Goal: Task Accomplishment & Management: Manage account settings

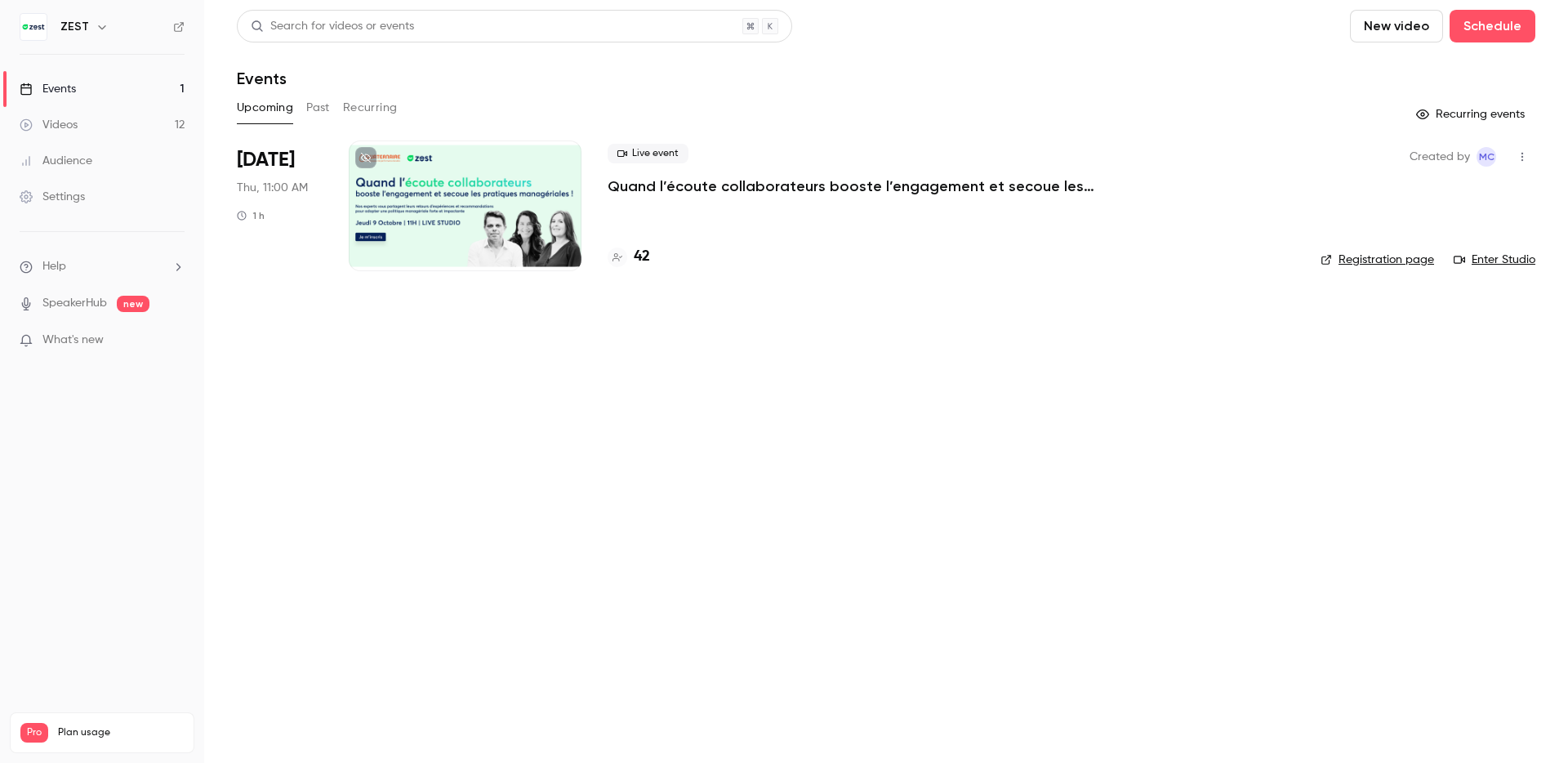
click at [65, 197] on div "Settings" at bounding box center [52, 196] width 65 height 16
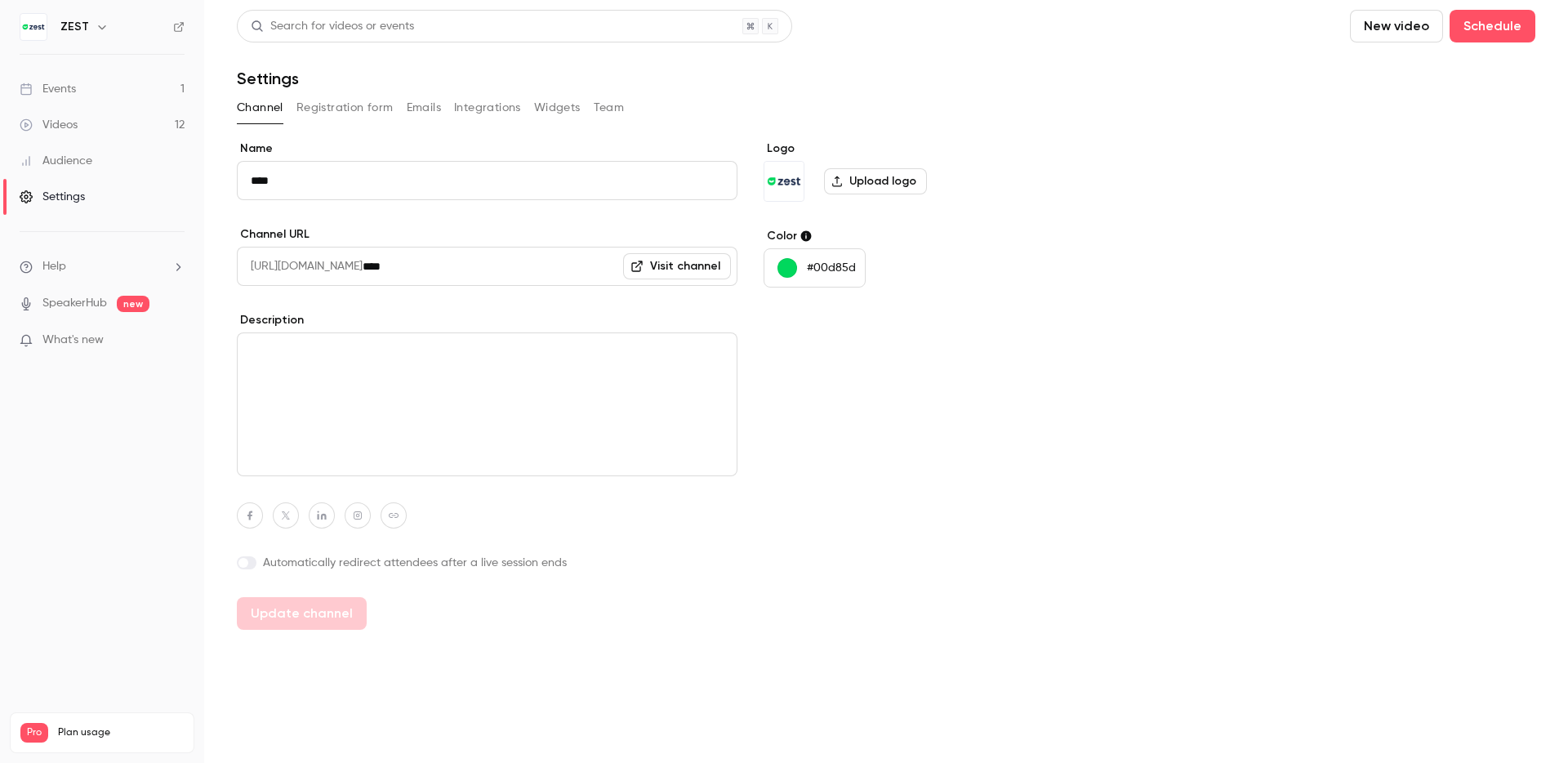
click at [316, 99] on button "Registration form" at bounding box center [345, 108] width 97 height 26
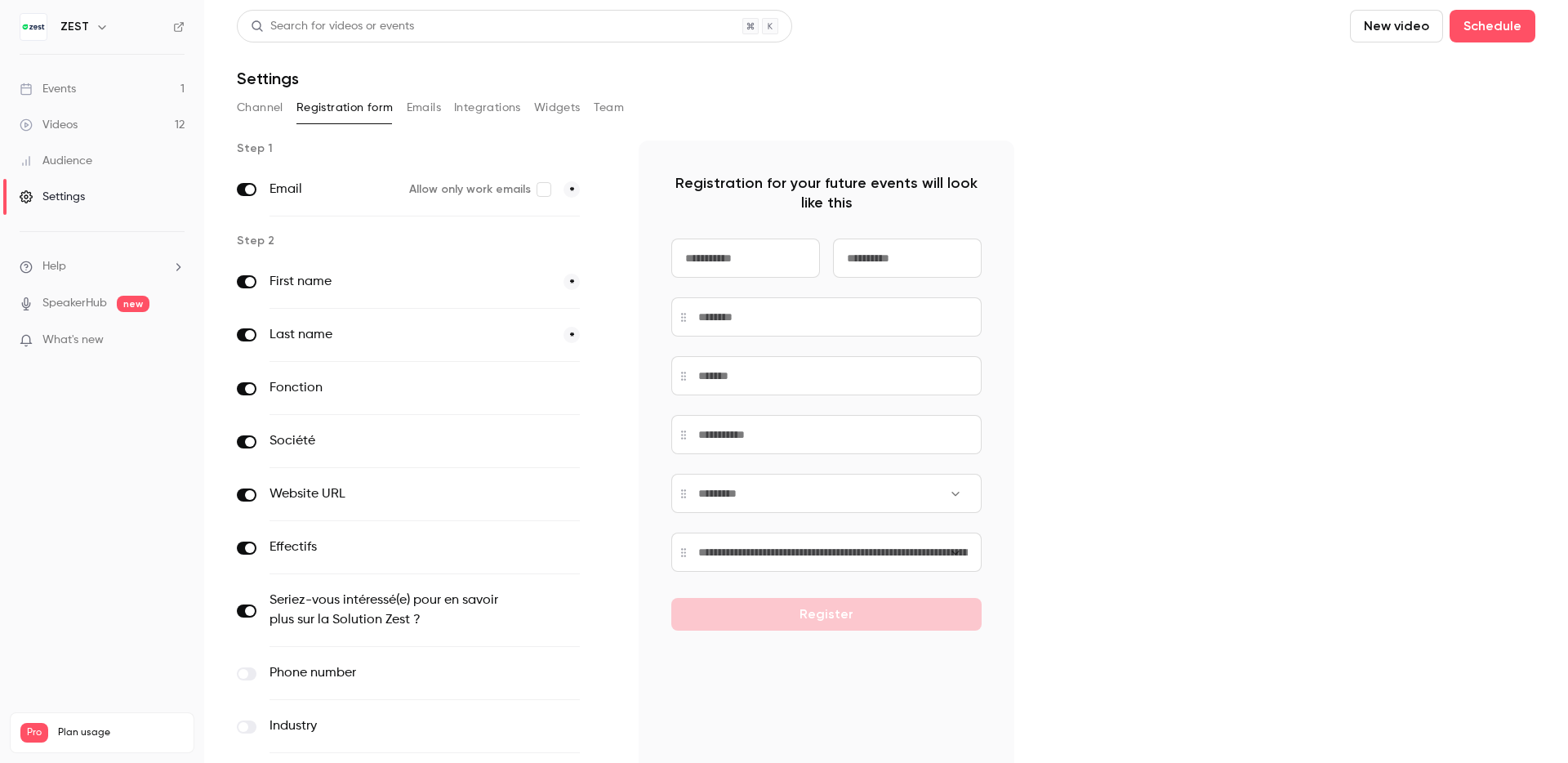
click at [430, 105] on button "Emails" at bounding box center [424, 108] width 34 height 26
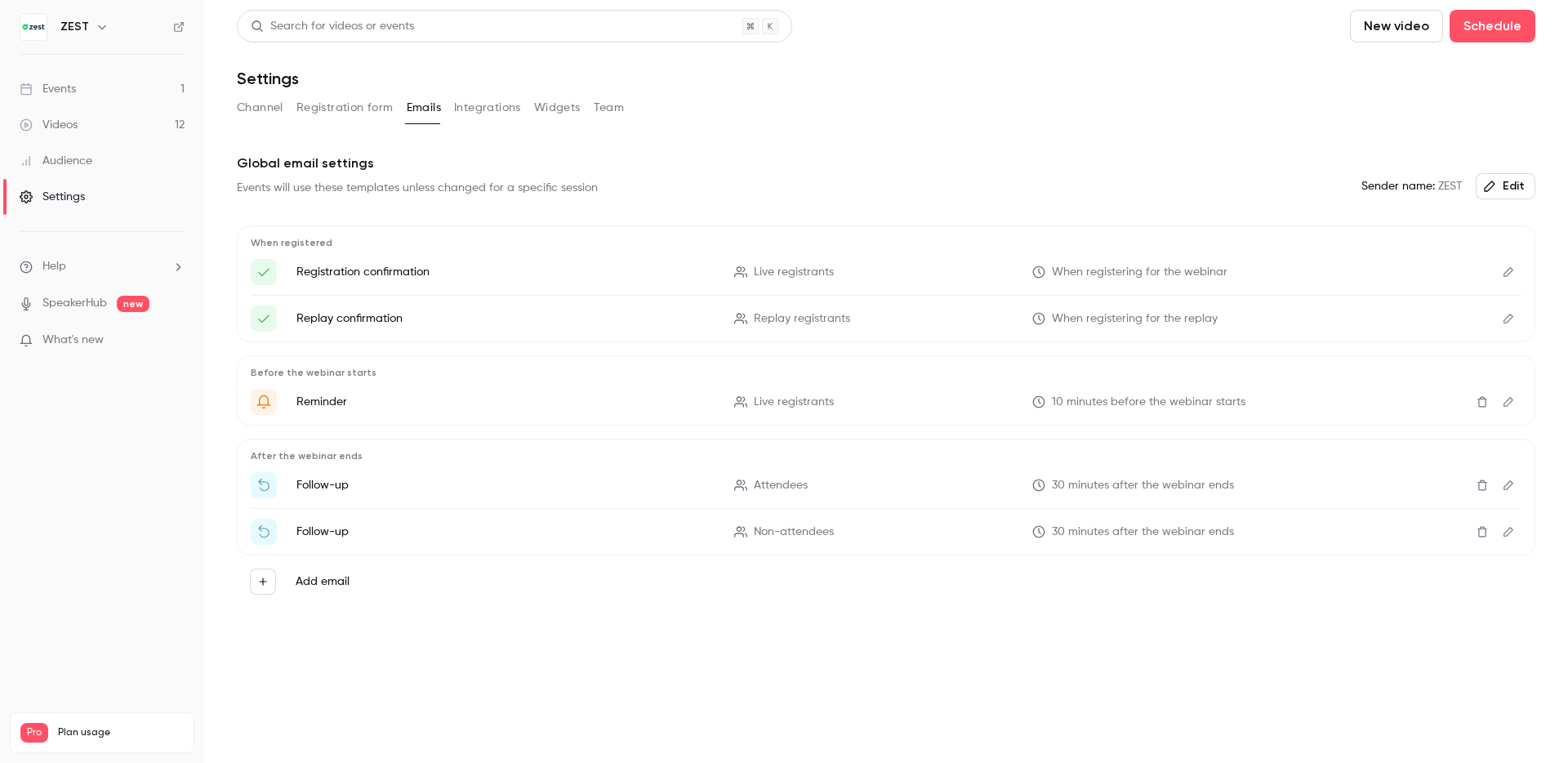
click at [477, 105] on button "Integrations" at bounding box center [488, 108] width 67 height 26
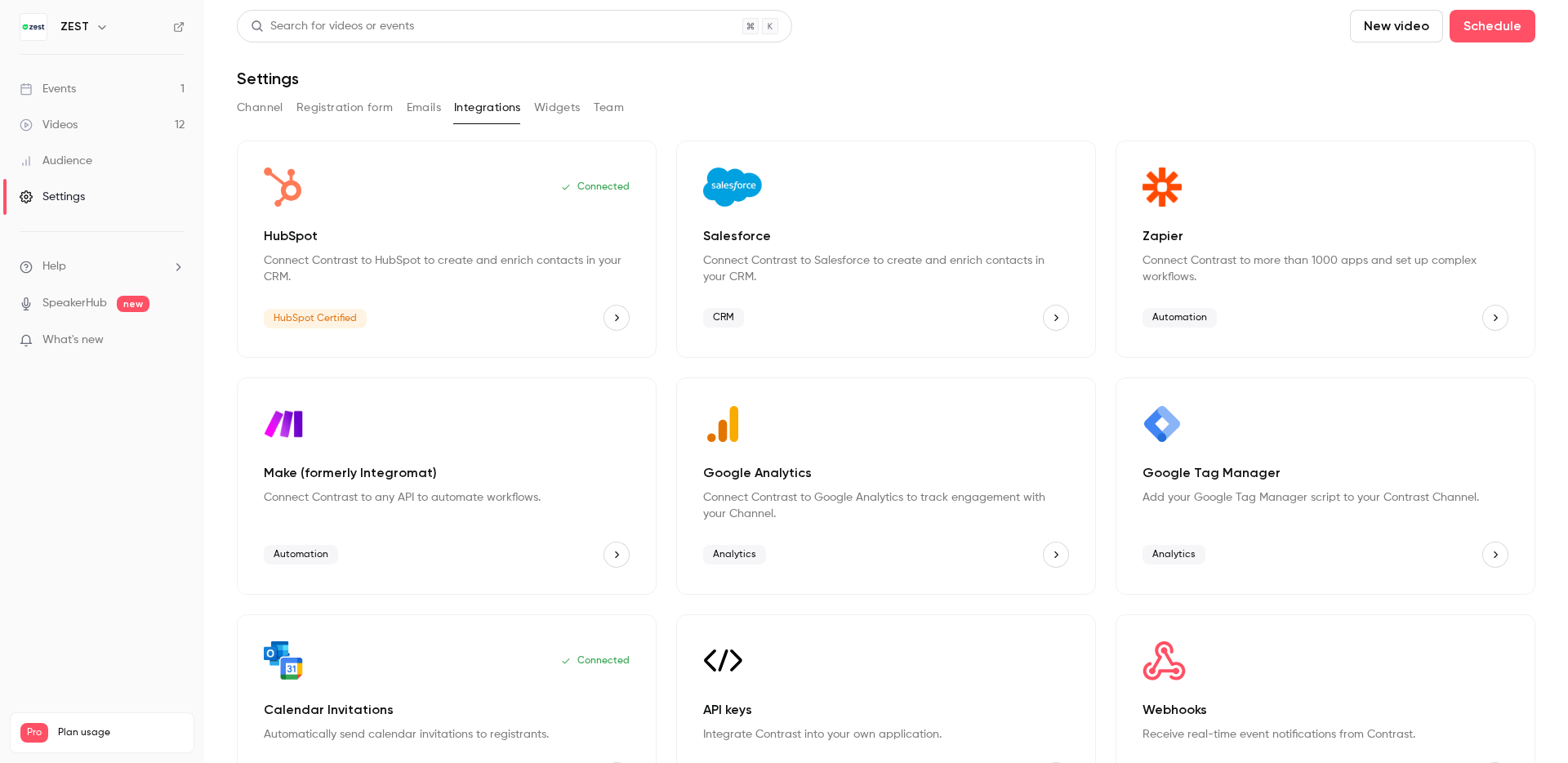
click at [618, 319] on icon "HubSpot" at bounding box center [616, 317] width 11 height 11
click at [63, 134] on link "Videos 12" at bounding box center [101, 125] width 204 height 36
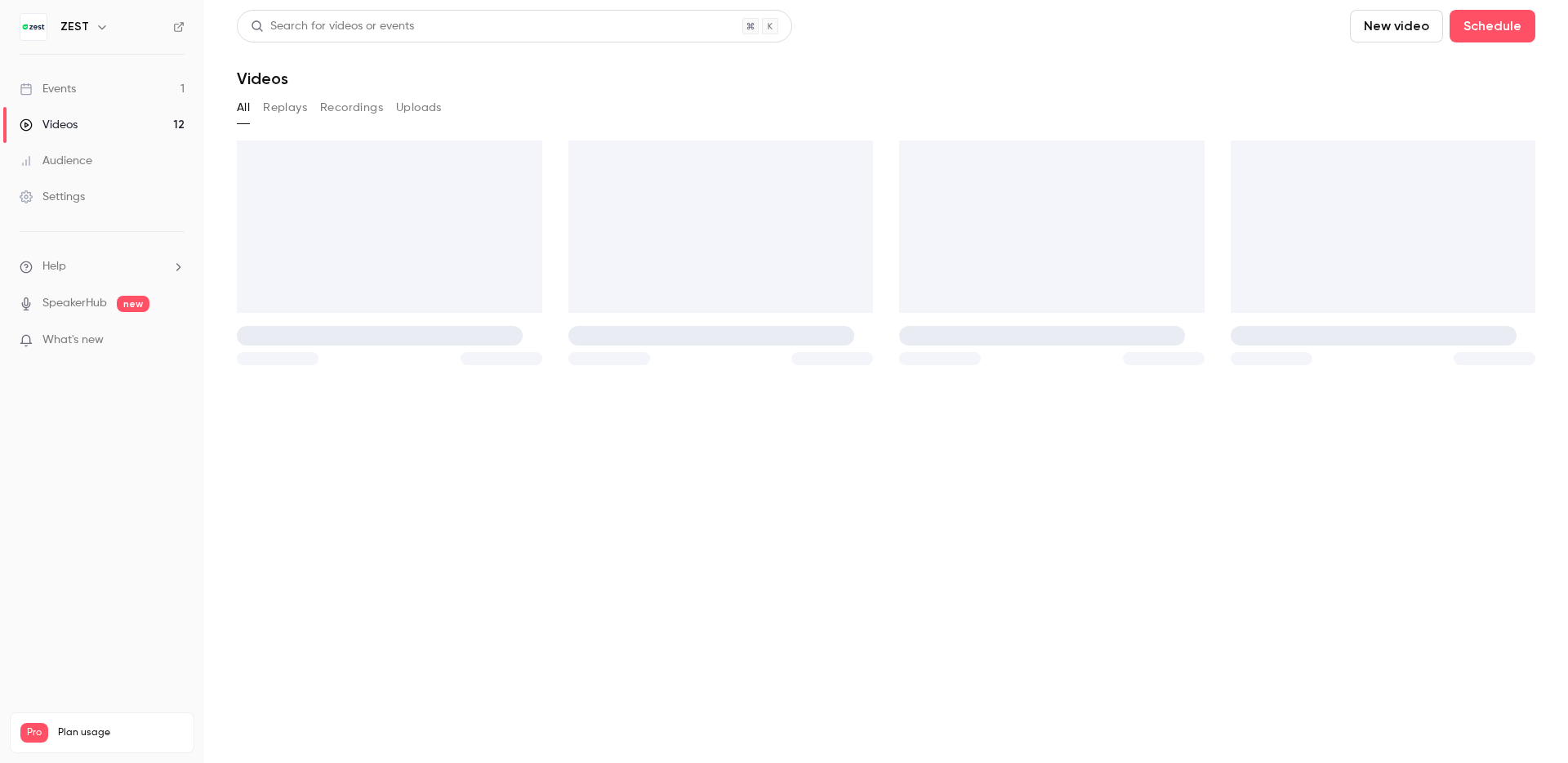
click at [98, 75] on link "Events 1" at bounding box center [101, 89] width 204 height 36
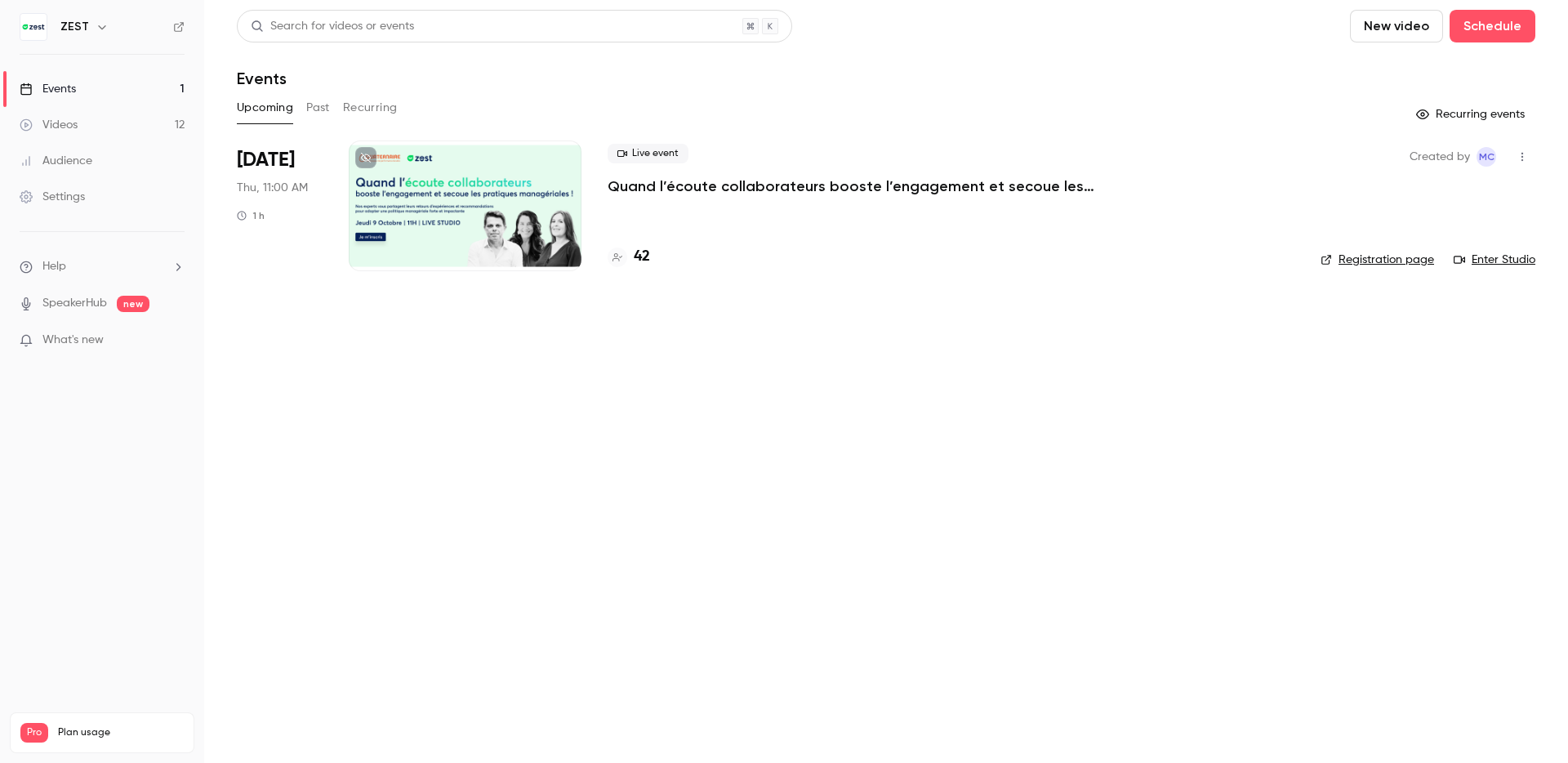
click at [335, 169] on li "Oct 9 Thu, 11:00 AM 1 h Live event Quand l’écoute collaborateurs booste l’engag…" at bounding box center [886, 215] width 1299 height 151
click at [492, 205] on div at bounding box center [464, 206] width 233 height 131
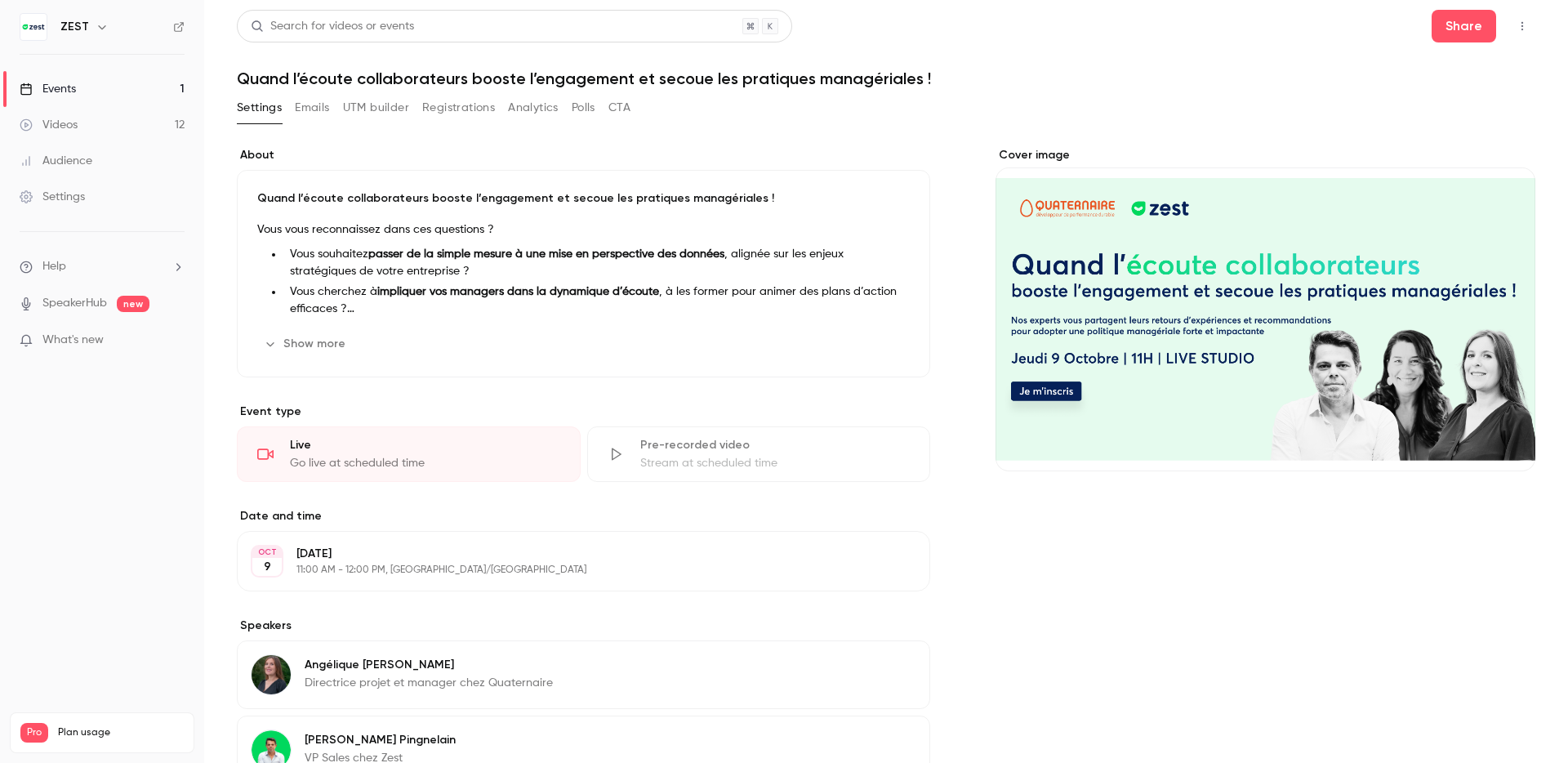
click at [458, 106] on button "Registrations" at bounding box center [458, 108] width 72 height 26
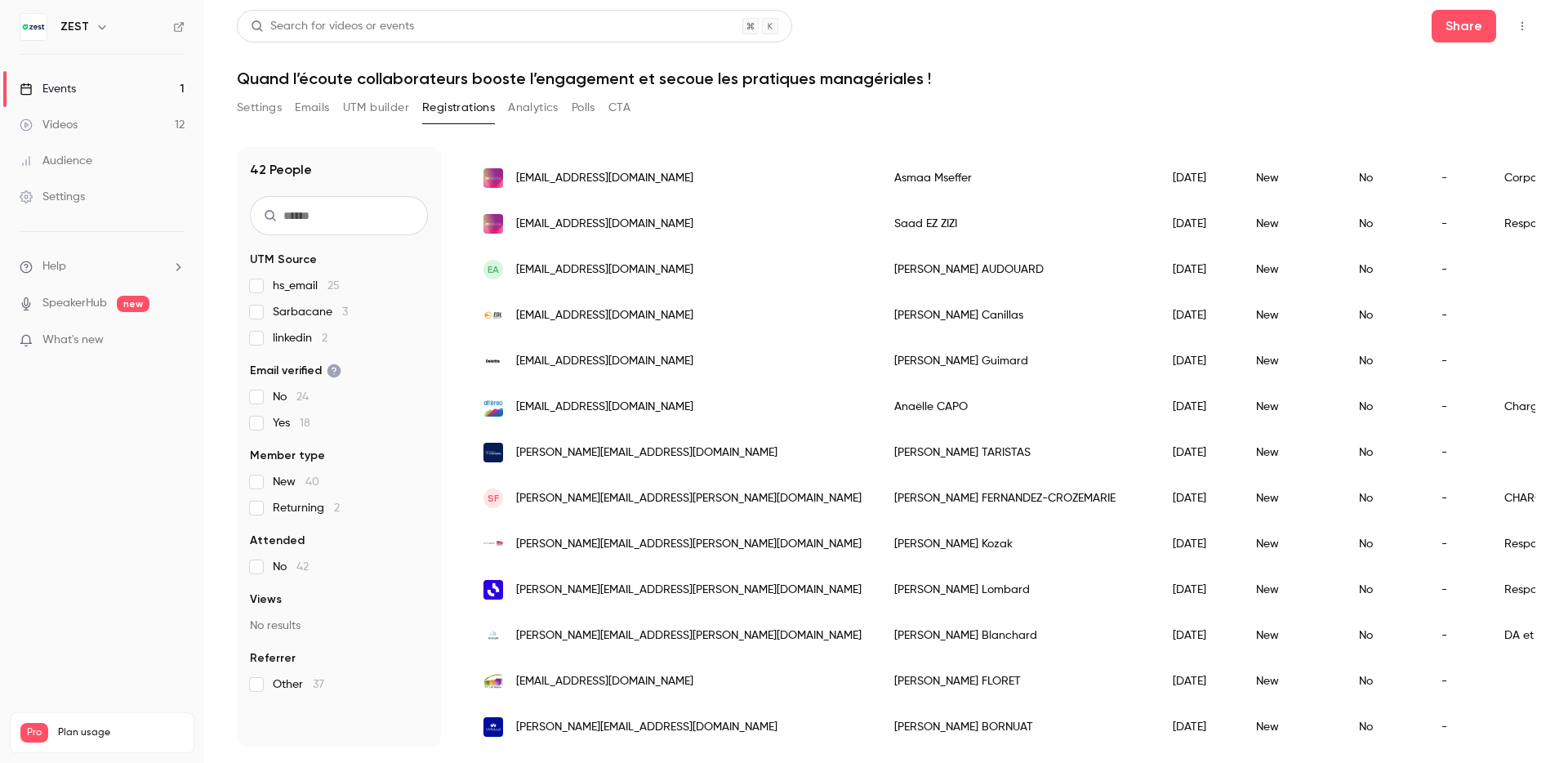
scroll to position [917, 0]
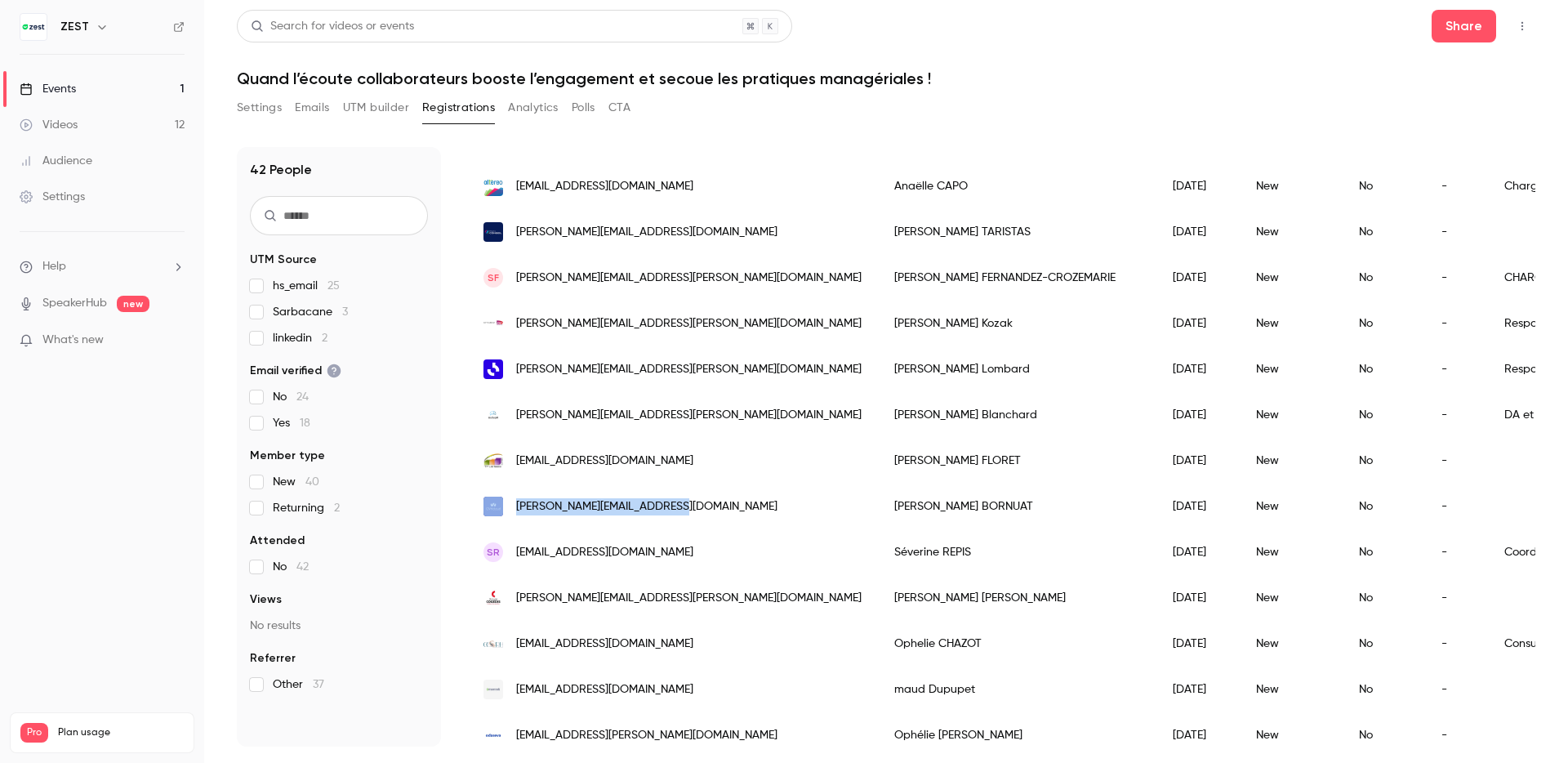
drag, startPoint x: 699, startPoint y: 505, endPoint x: 497, endPoint y: 509, distance: 202.0
click at [497, 509] on div "franck.bornuat@corp.ovh.com" at bounding box center [673, 506] width 411 height 46
copy div "franck.bornuat@corp.ovh.com"
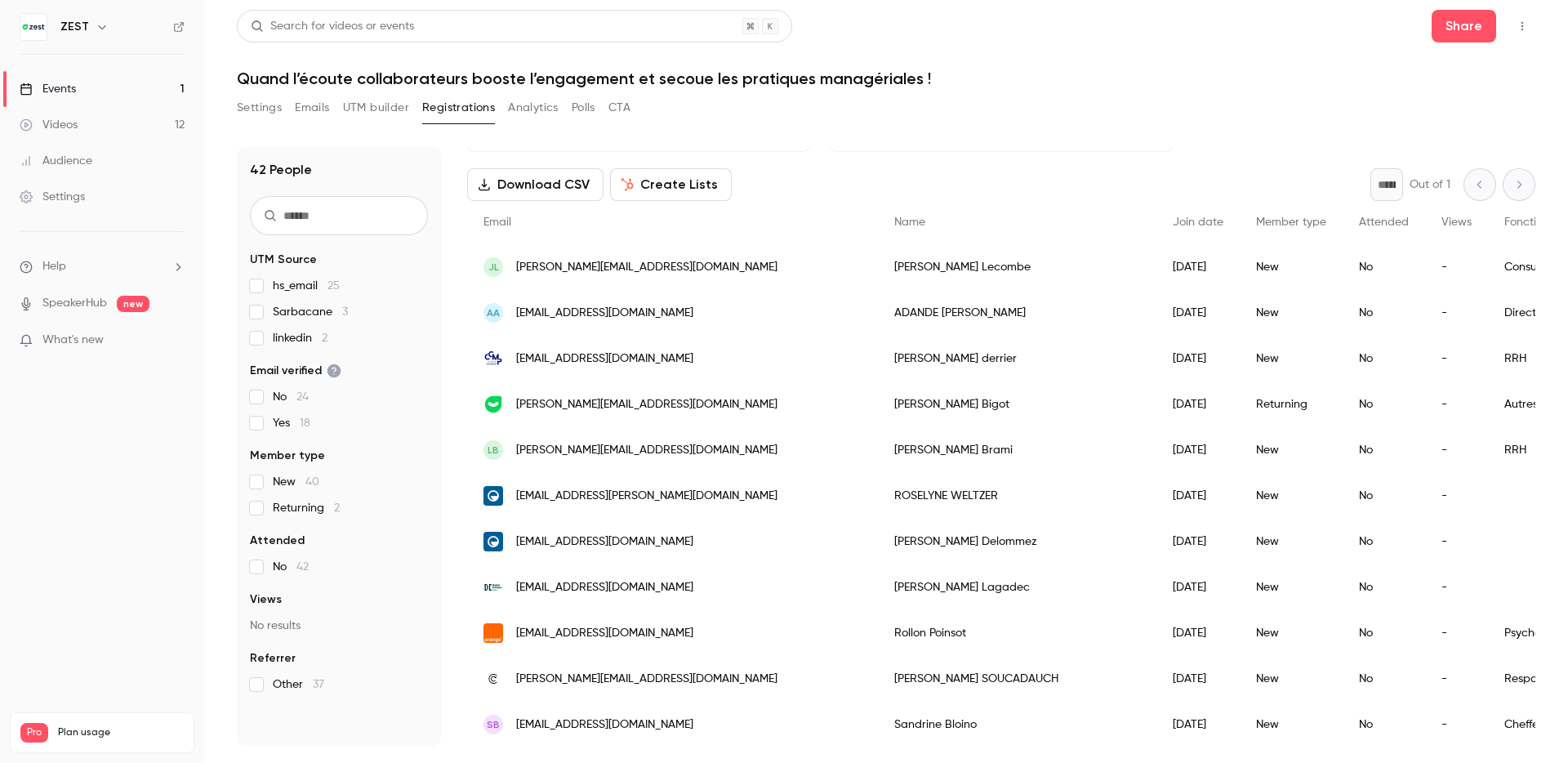
scroll to position [0, 0]
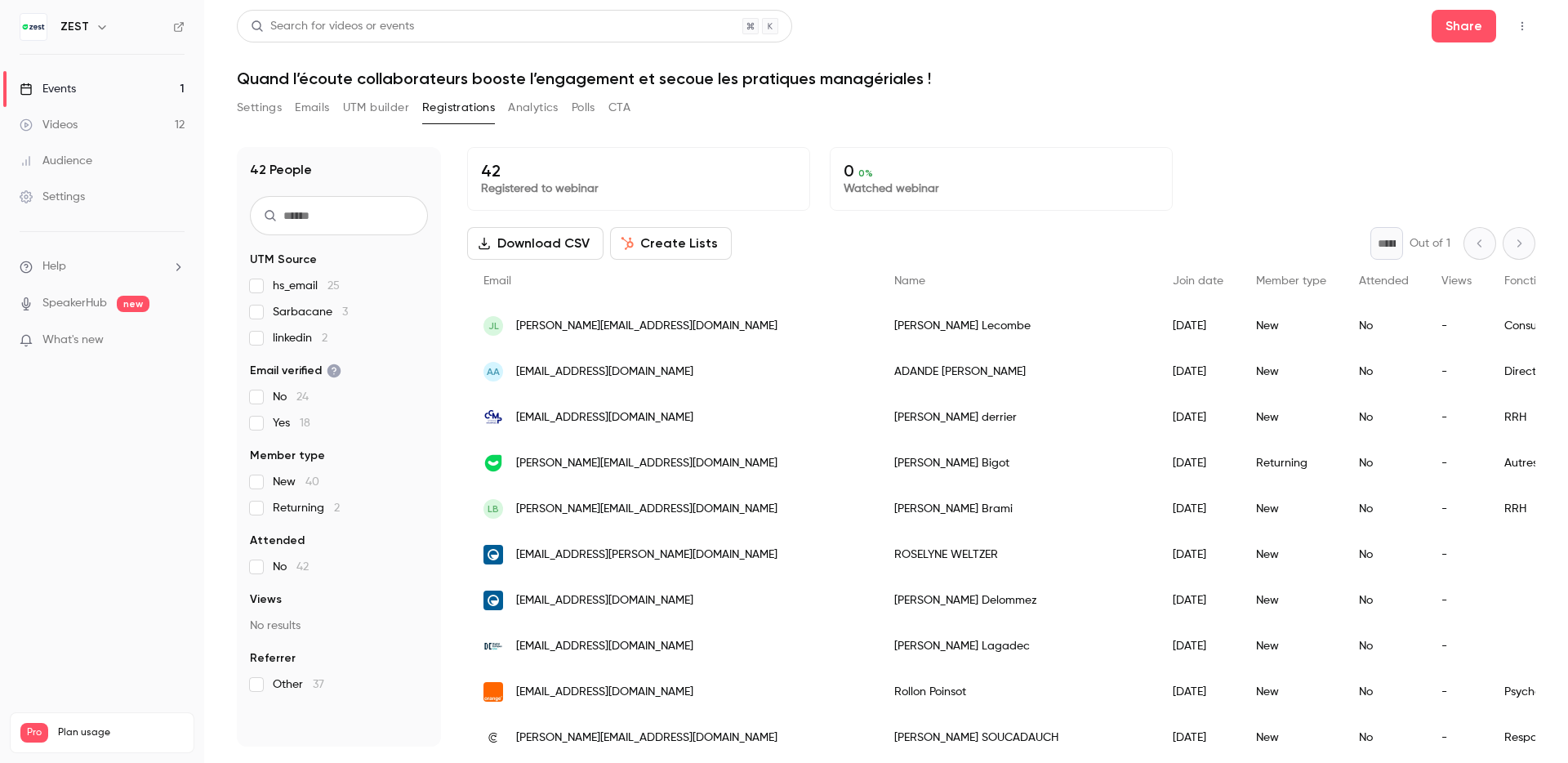
click at [708, 242] on button "Create Lists" at bounding box center [670, 243] width 121 height 33
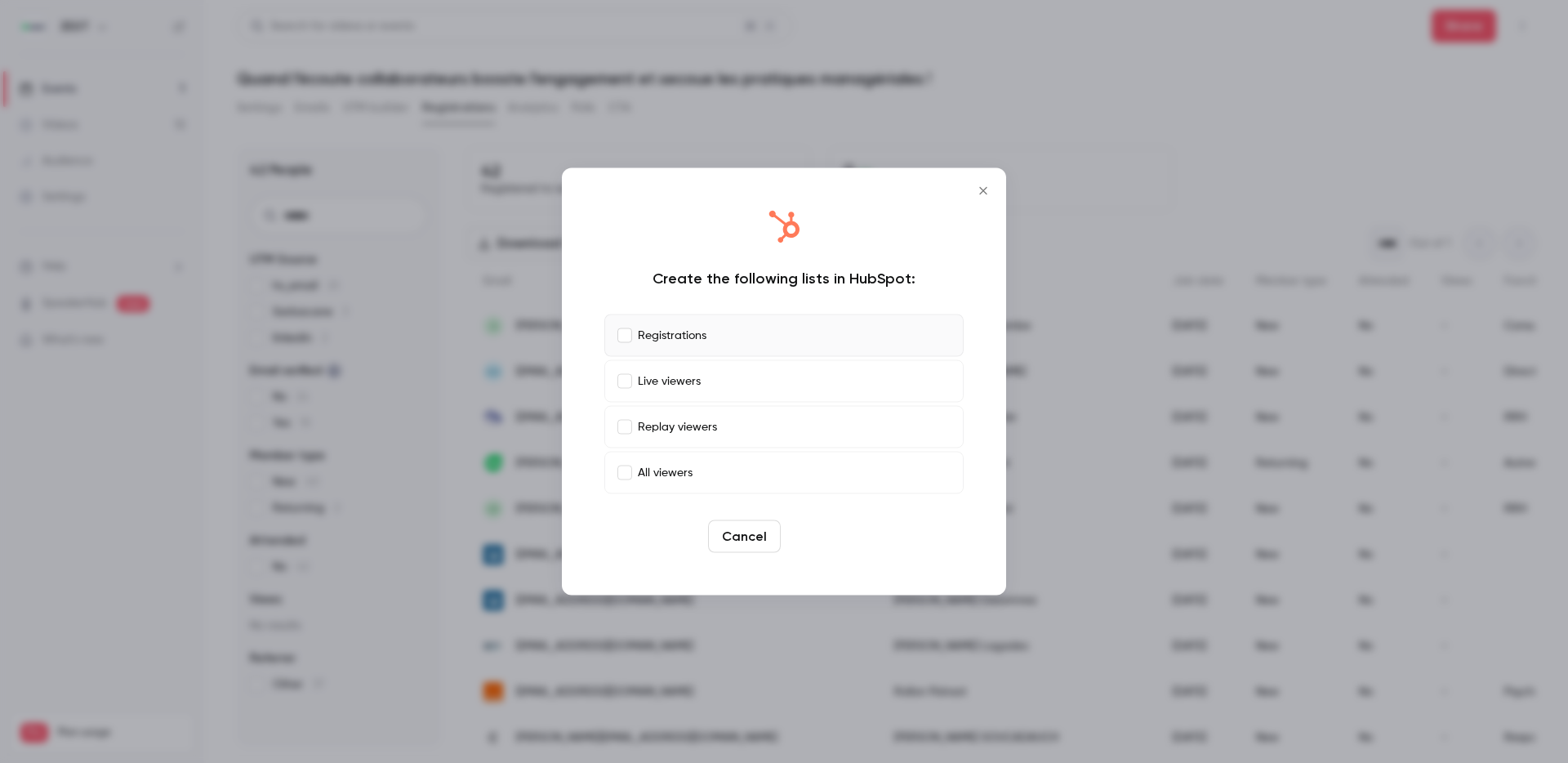
click at [816, 529] on button "Create" at bounding box center [823, 537] width 73 height 33
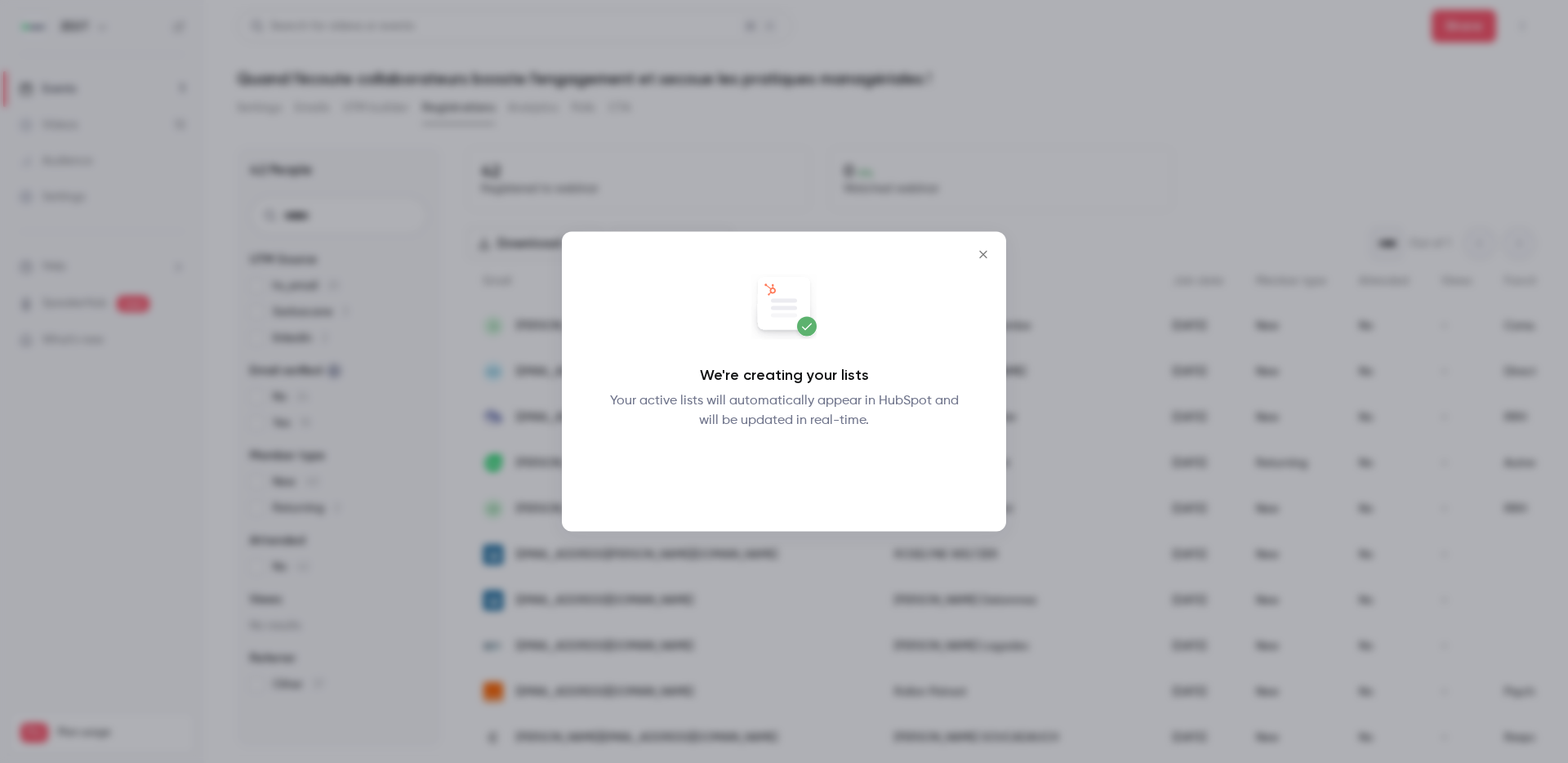
click at [780, 464] on button "Okay" at bounding box center [784, 473] width 59 height 33
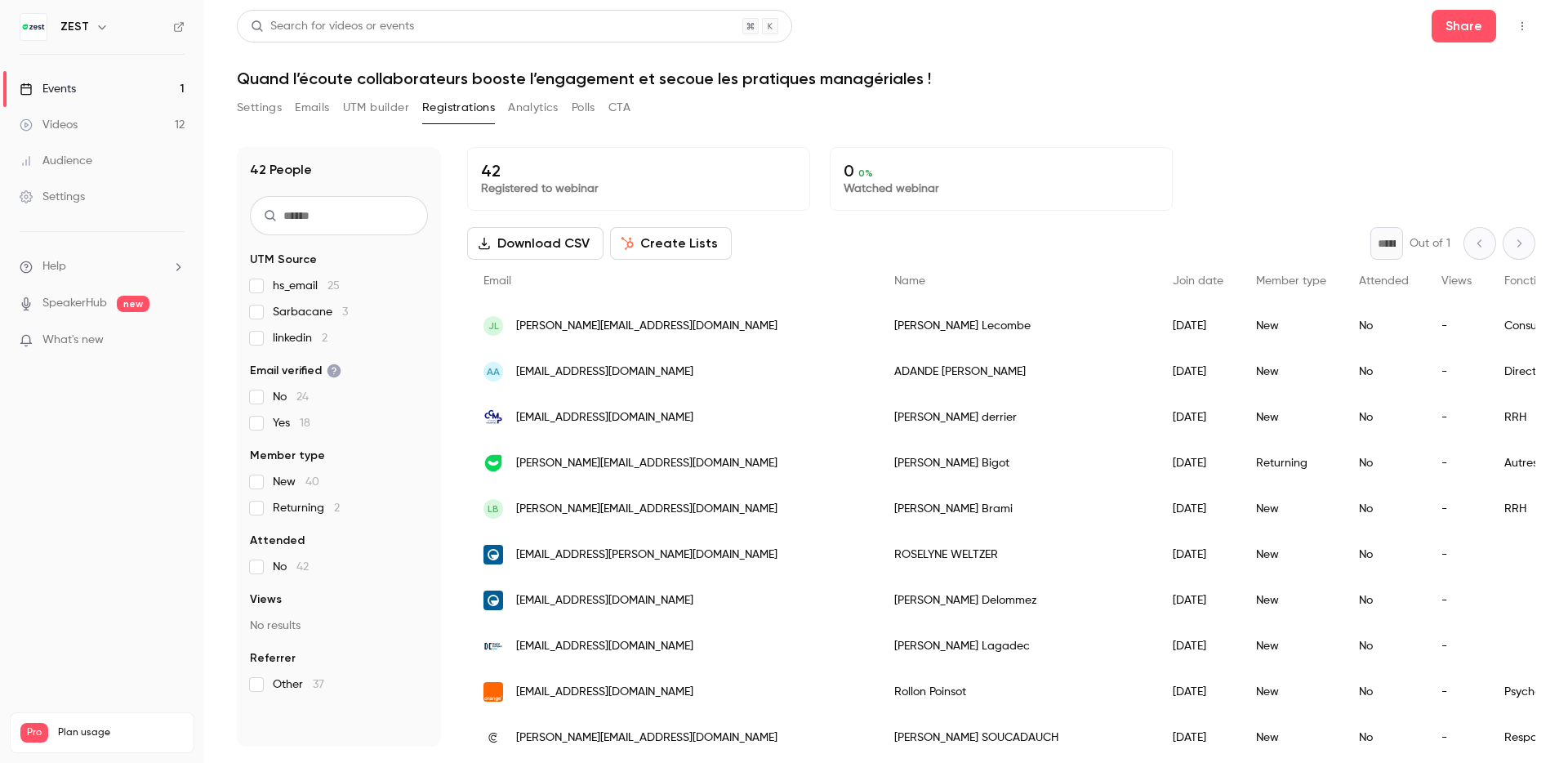
click at [525, 114] on button "Analytics" at bounding box center [533, 108] width 51 height 26
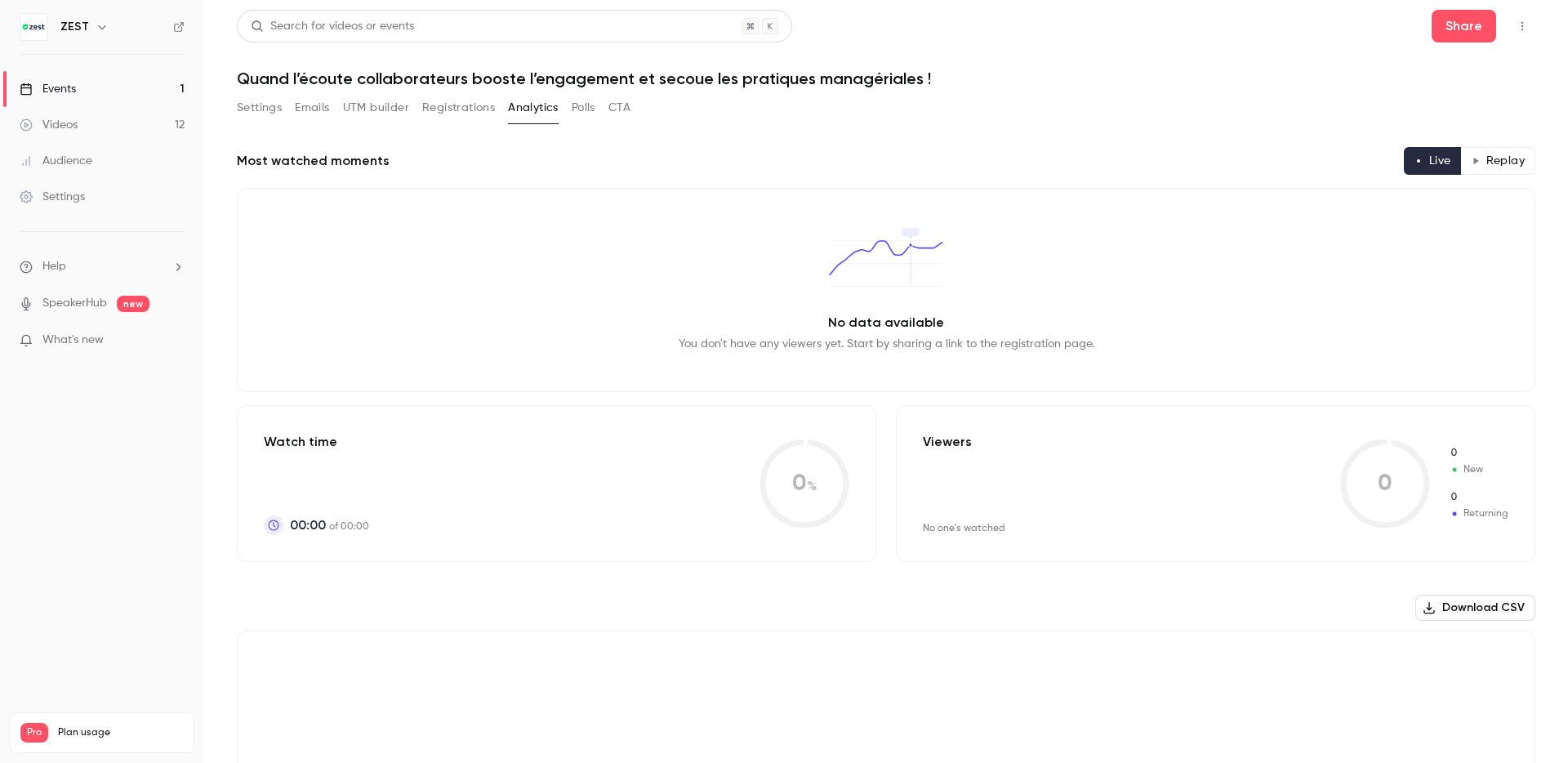
click at [576, 109] on button "Polls" at bounding box center [584, 108] width 24 height 26
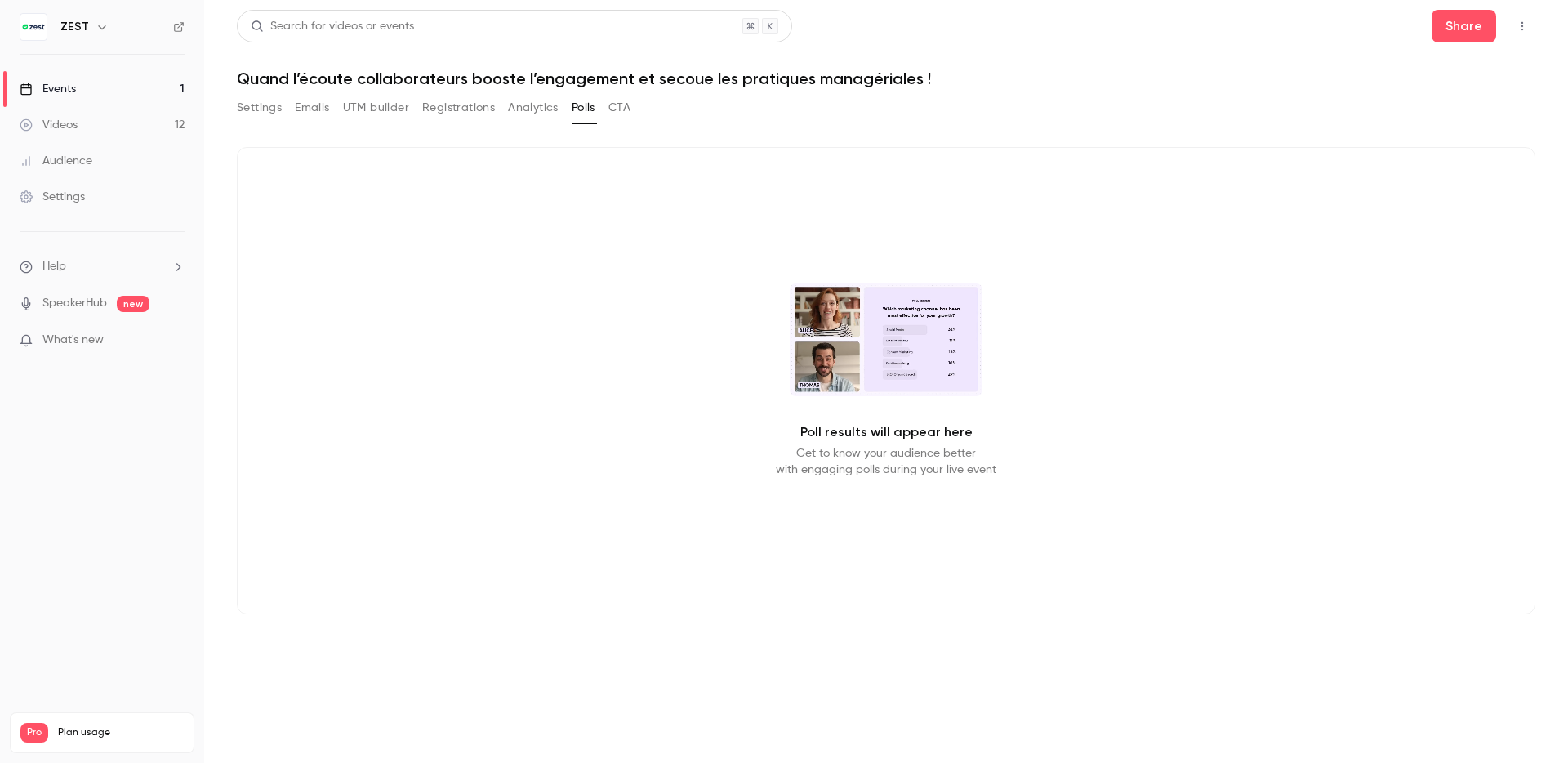
click at [597, 108] on div "Settings Emails UTM builder Registrations Analytics Polls CTA" at bounding box center [434, 108] width 394 height 26
click at [621, 108] on button "CTA" at bounding box center [619, 108] width 22 height 26
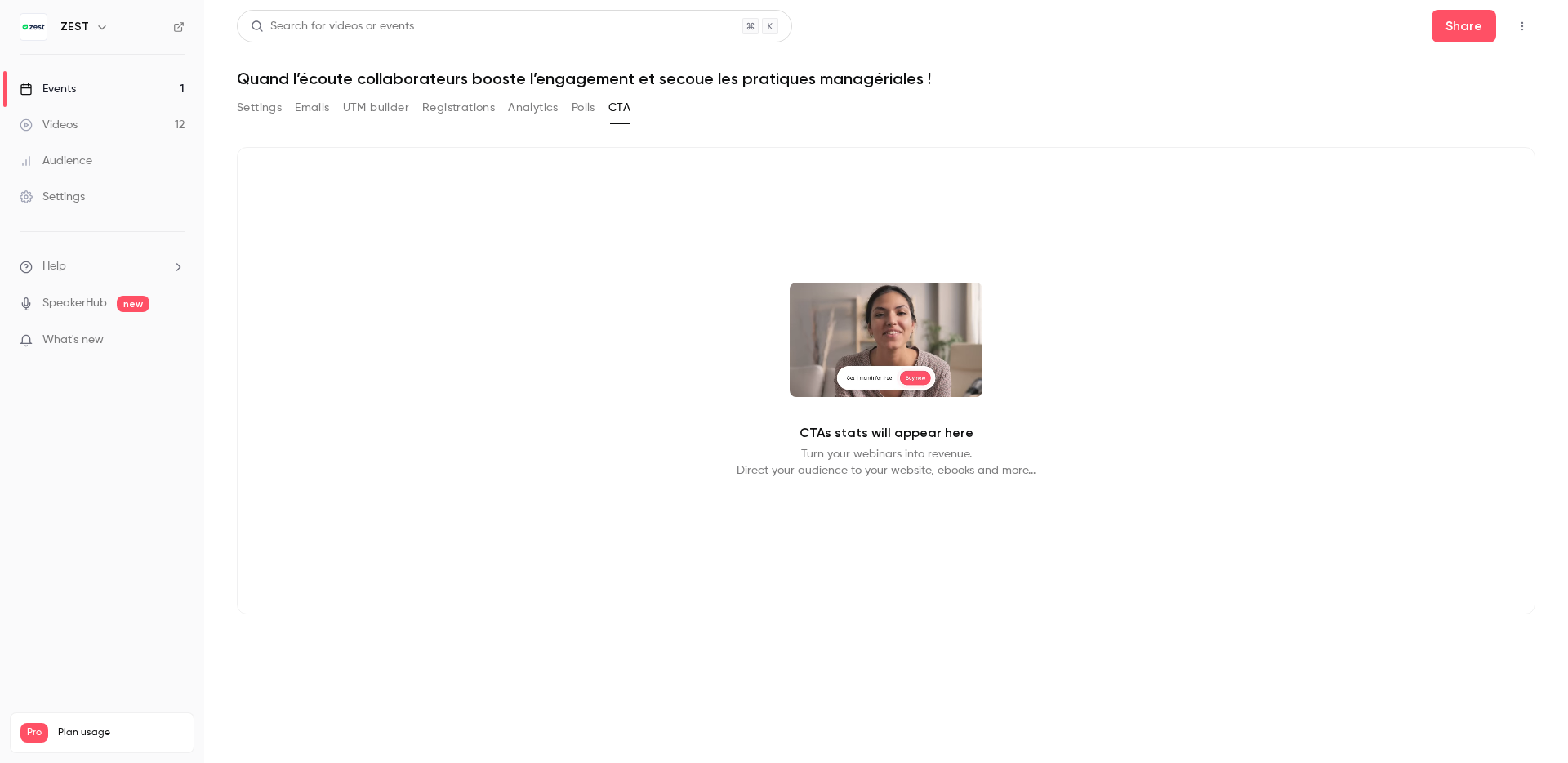
click at [477, 93] on div "Search for videos or events Share Quand l’écoute collaborateurs booste l’engage…" at bounding box center [886, 331] width 1299 height 643
click at [472, 115] on button "Registrations" at bounding box center [458, 108] width 72 height 26
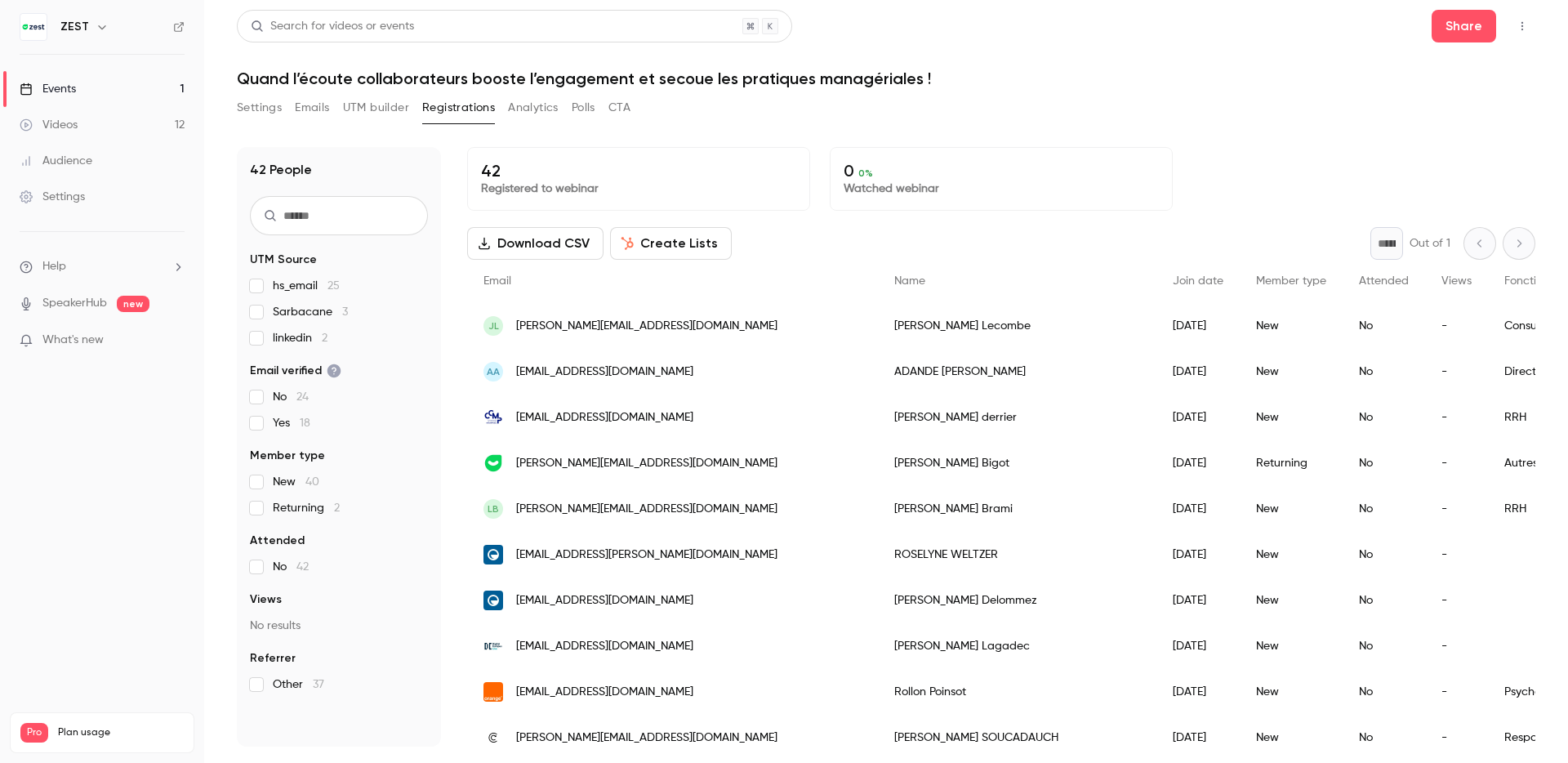
click at [116, 91] on link "Events 1" at bounding box center [101, 89] width 204 height 36
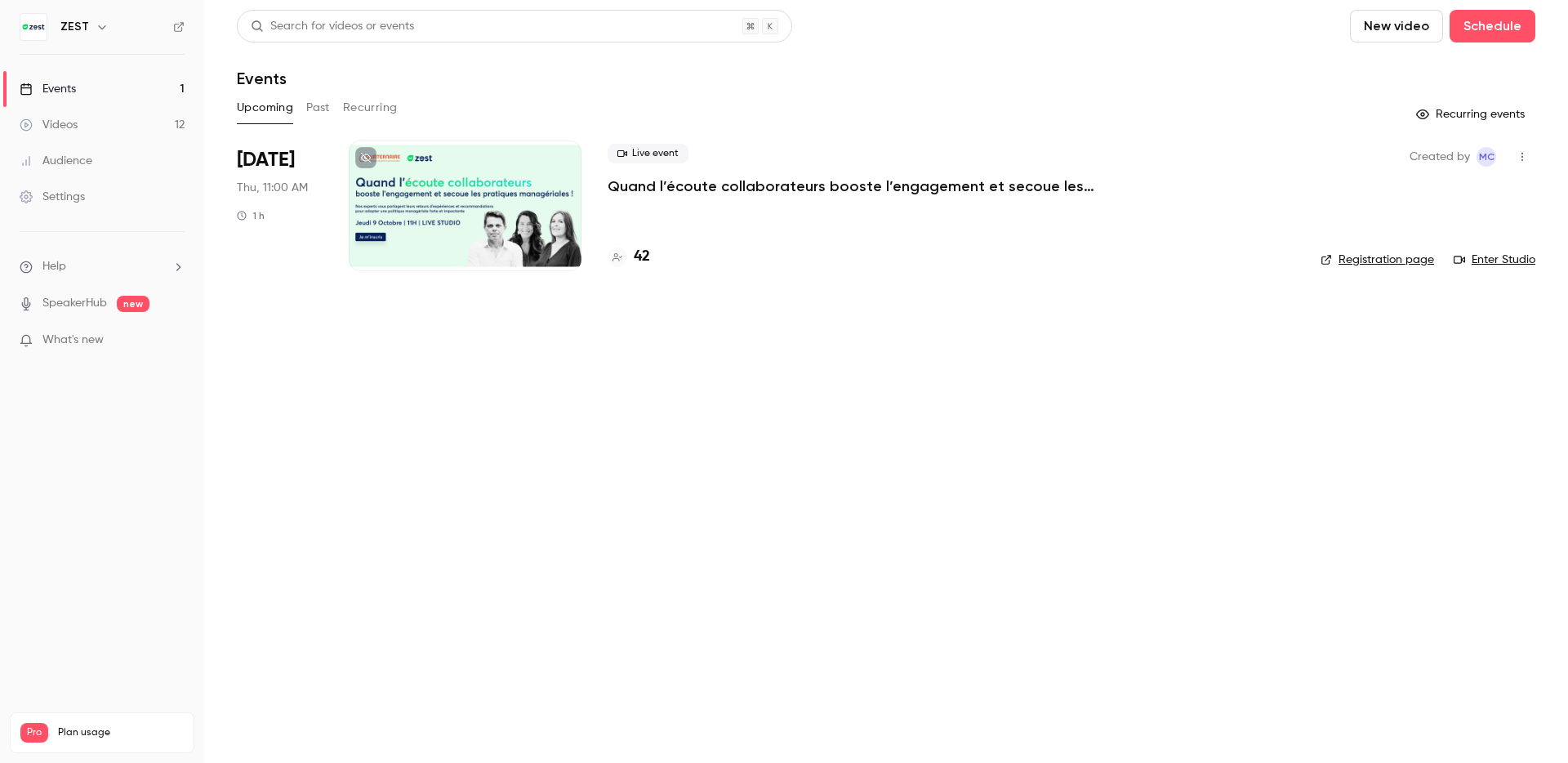
click at [1522, 155] on icon "button" at bounding box center [1522, 157] width 13 height 11
click at [899, 363] on div at bounding box center [784, 381] width 1568 height 763
click at [325, 107] on button "Past" at bounding box center [318, 108] width 24 height 26
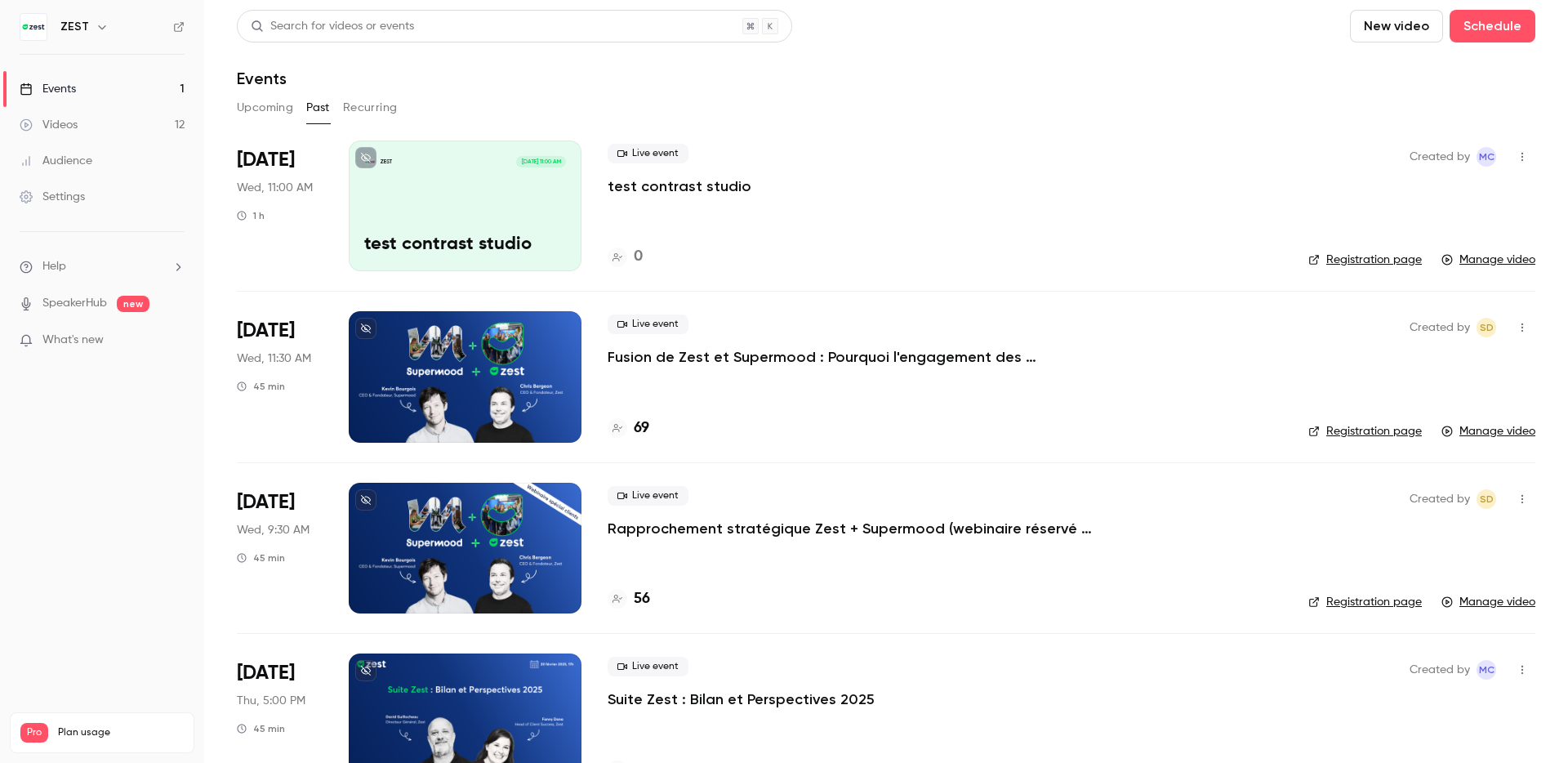
click at [276, 111] on button "Upcoming" at bounding box center [265, 108] width 57 height 26
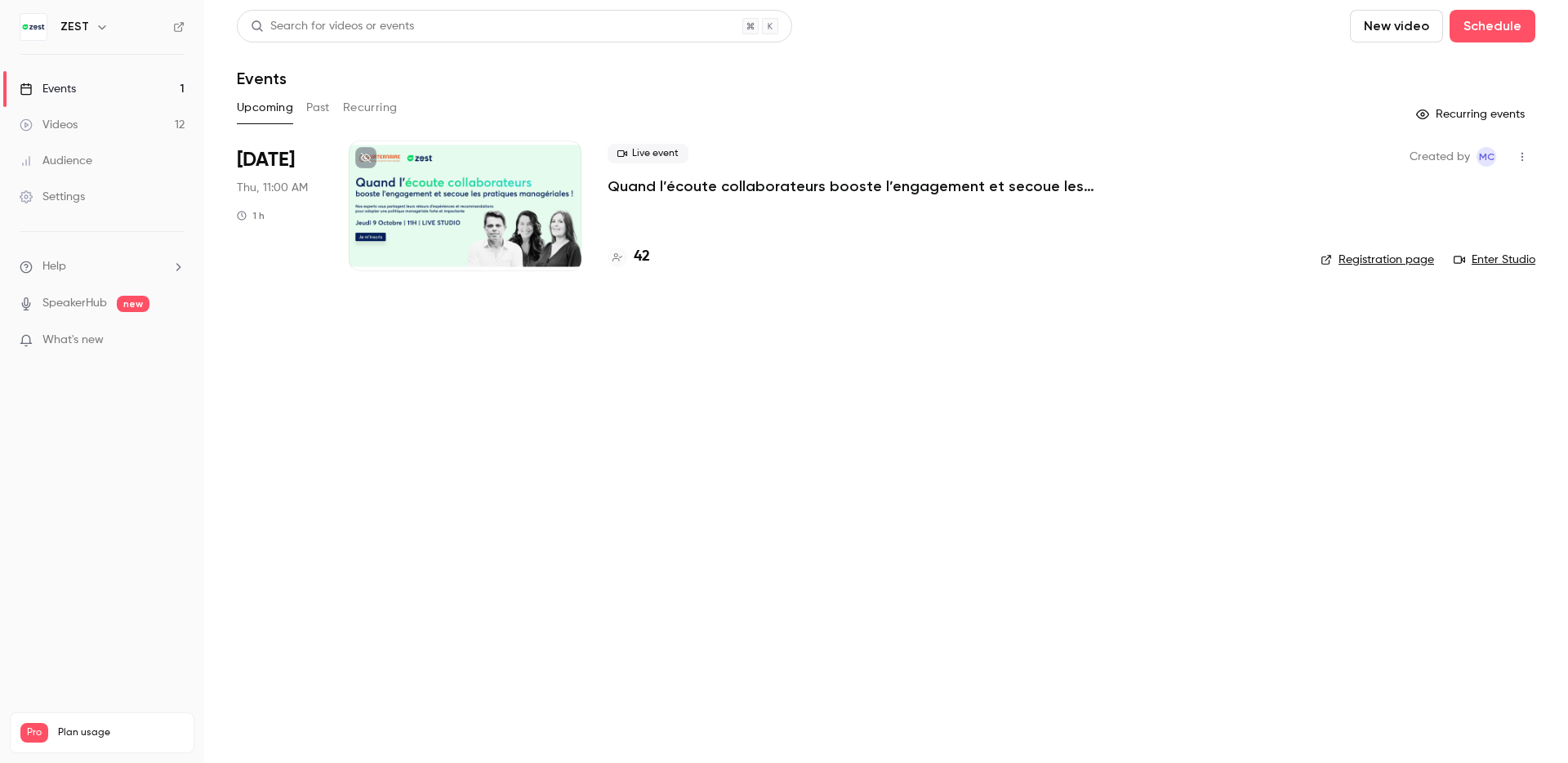
click at [598, 188] on li "Oct 9 Thu, 11:00 AM 1 h Live event Quand l’écoute collaborateurs booste l’engag…" at bounding box center [886, 215] width 1299 height 151
click at [517, 160] on div at bounding box center [464, 206] width 233 height 131
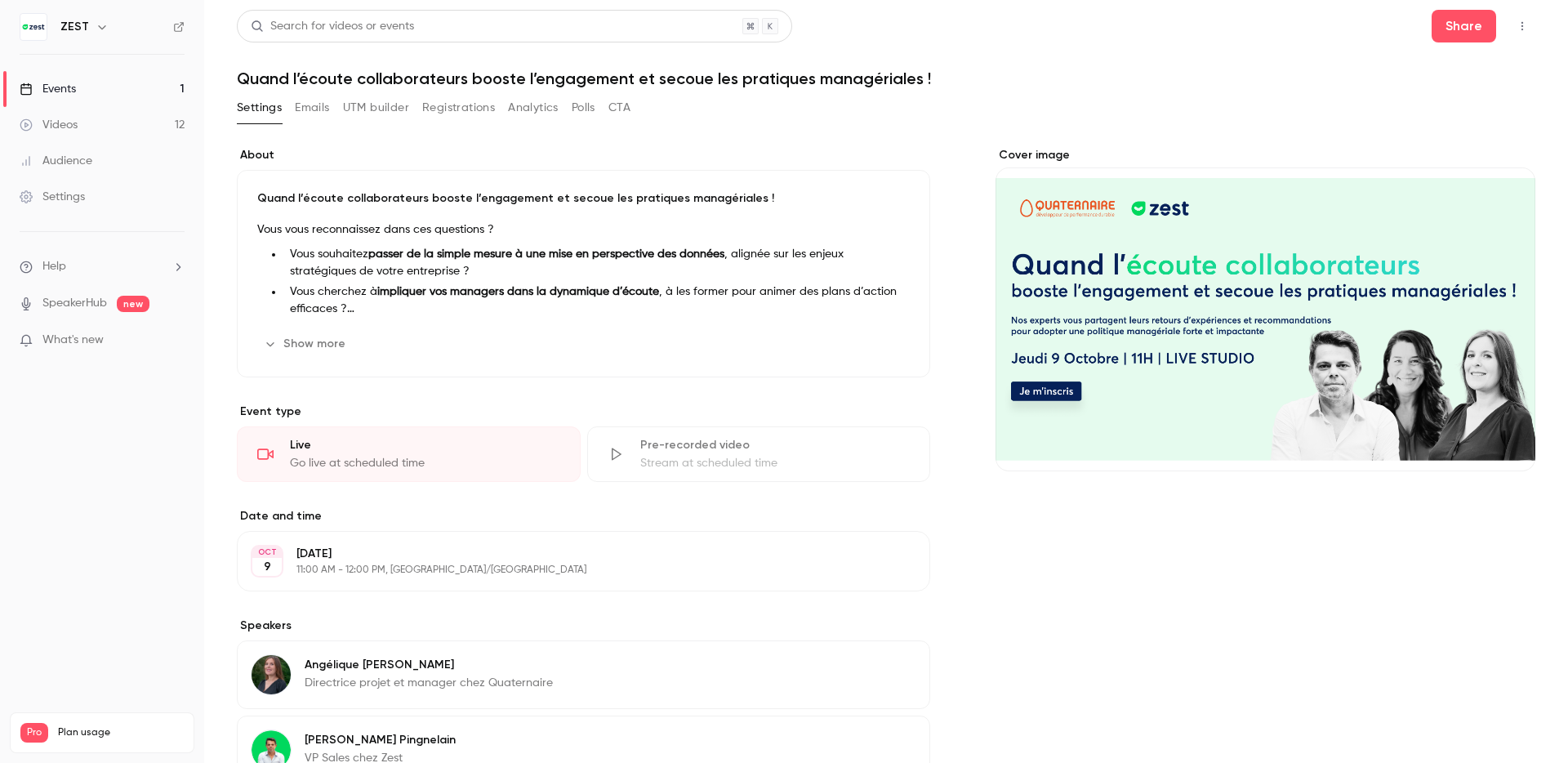
click at [393, 114] on button "UTM builder" at bounding box center [376, 108] width 66 height 26
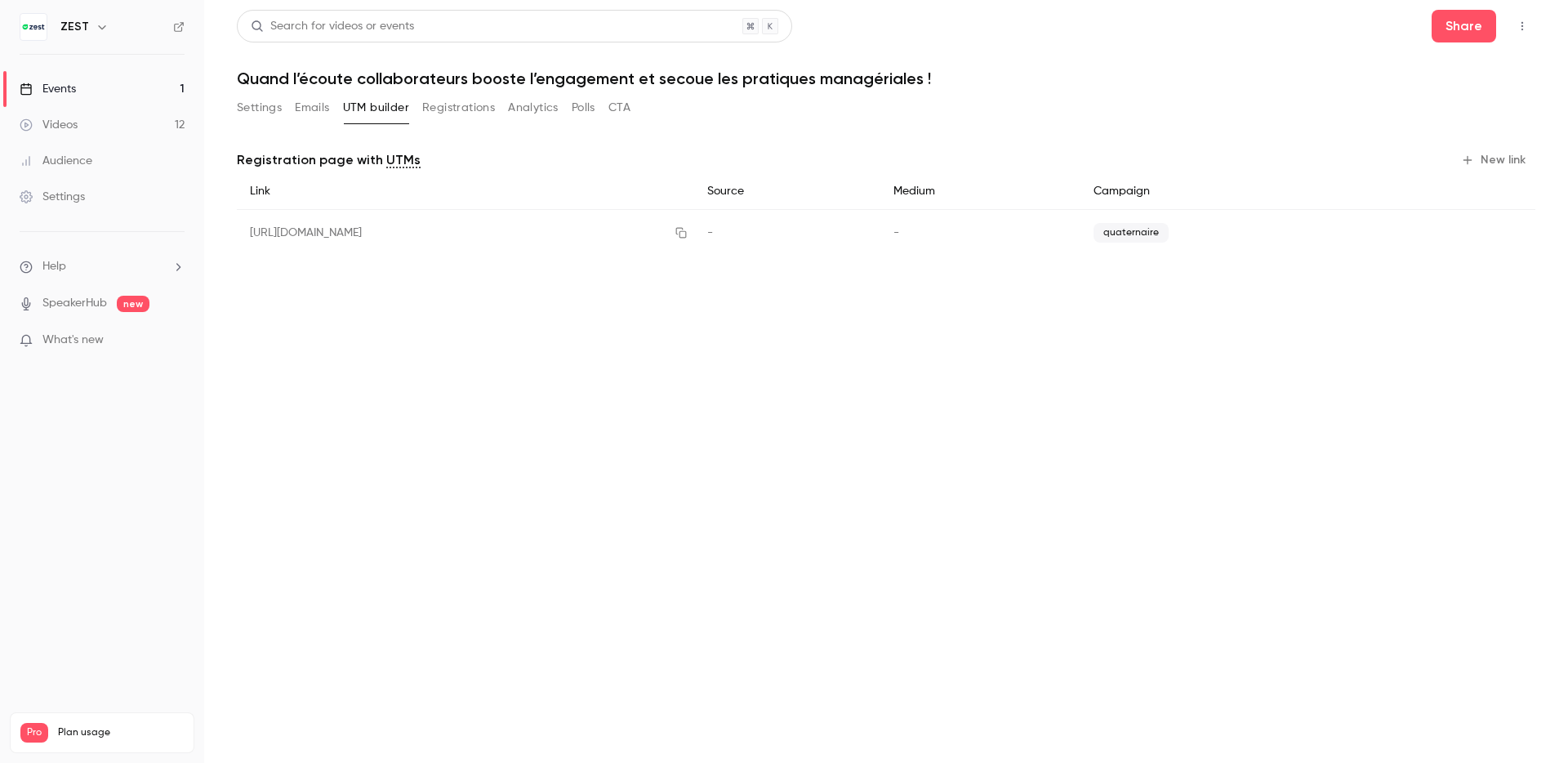
click at [434, 111] on button "Registrations" at bounding box center [458, 108] width 72 height 26
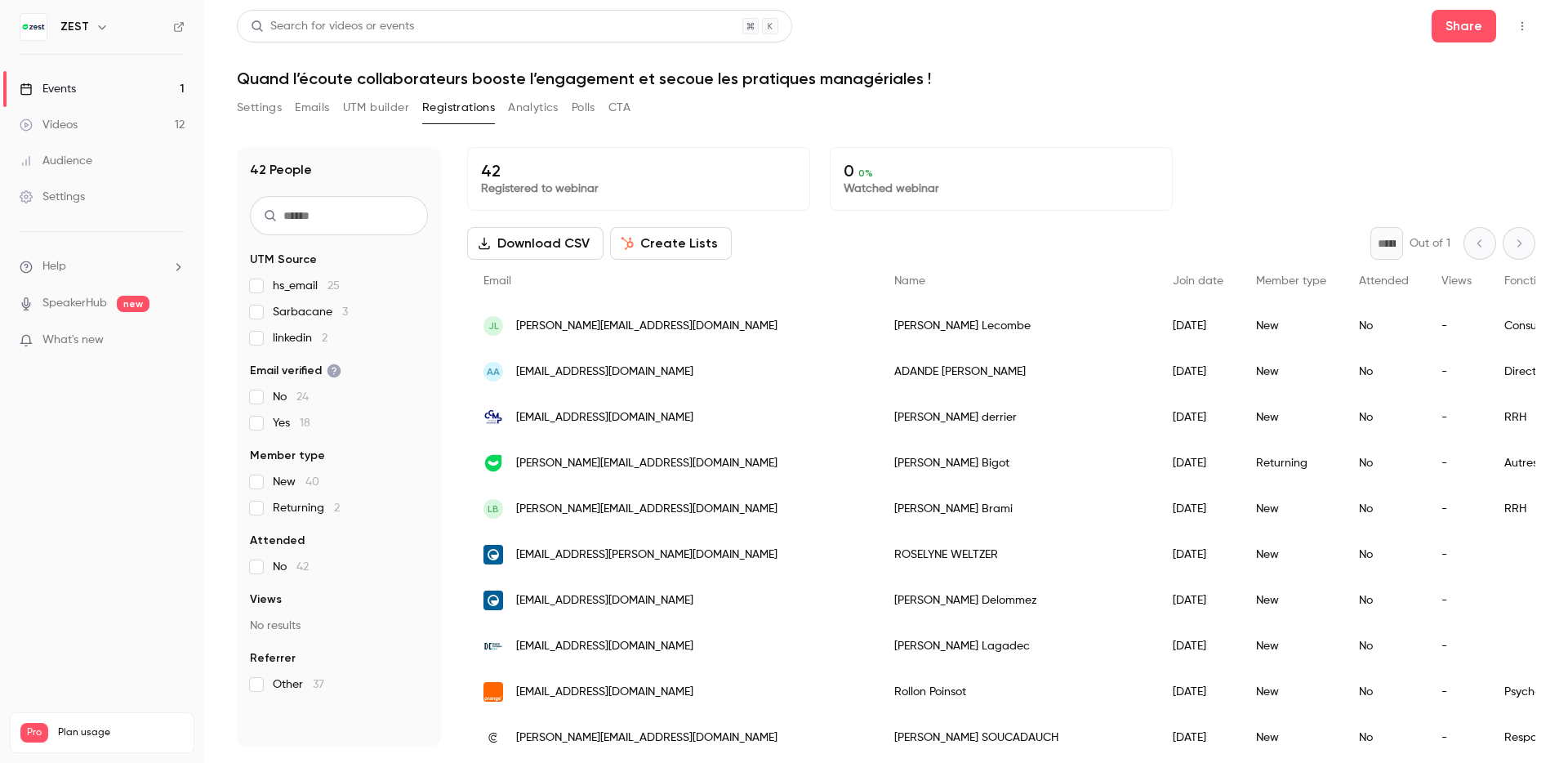
click at [537, 108] on button "Analytics" at bounding box center [533, 108] width 51 height 26
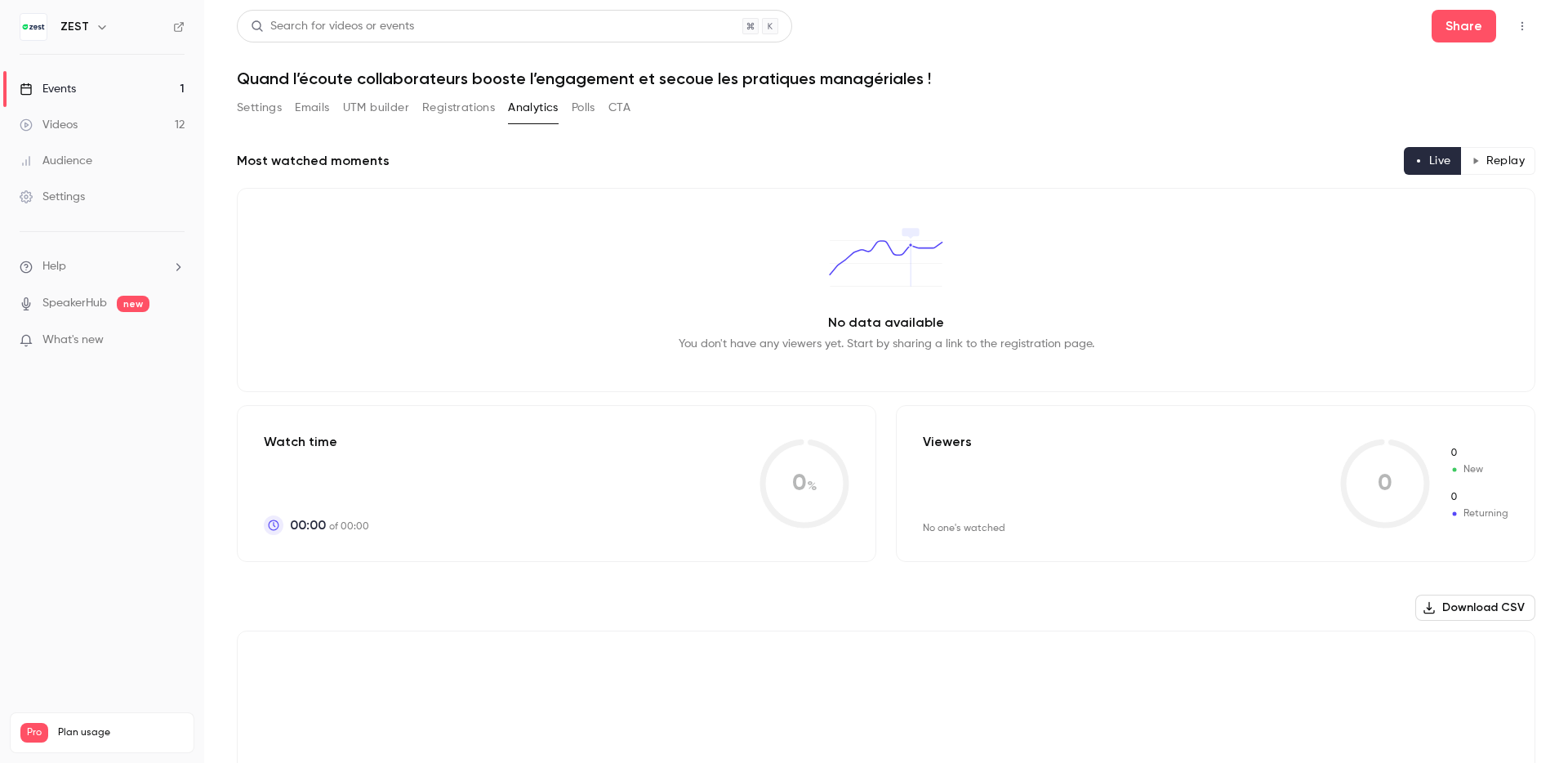
click at [585, 103] on button "Polls" at bounding box center [584, 108] width 24 height 26
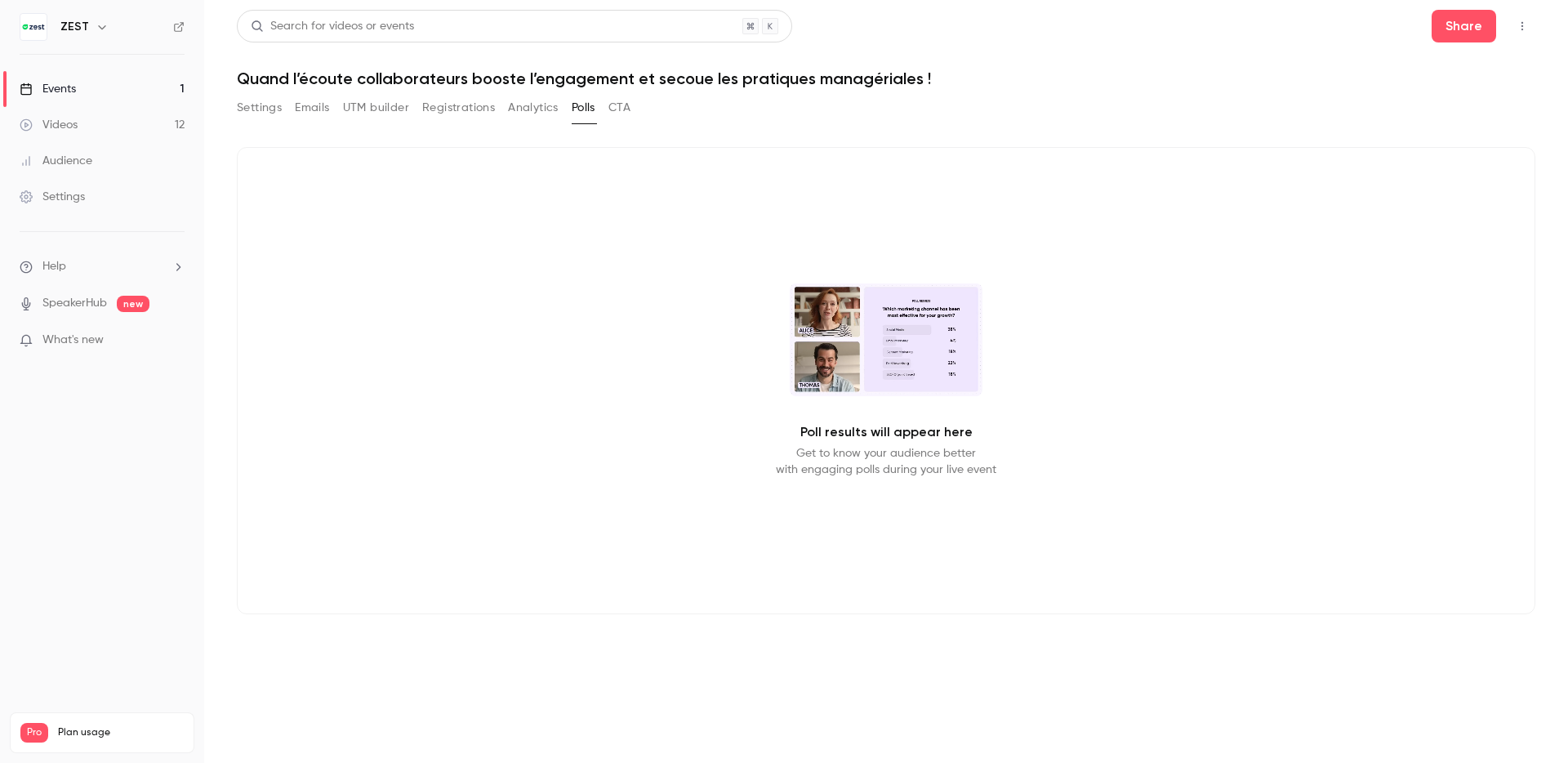
click at [326, 103] on button "Emails" at bounding box center [312, 108] width 34 height 26
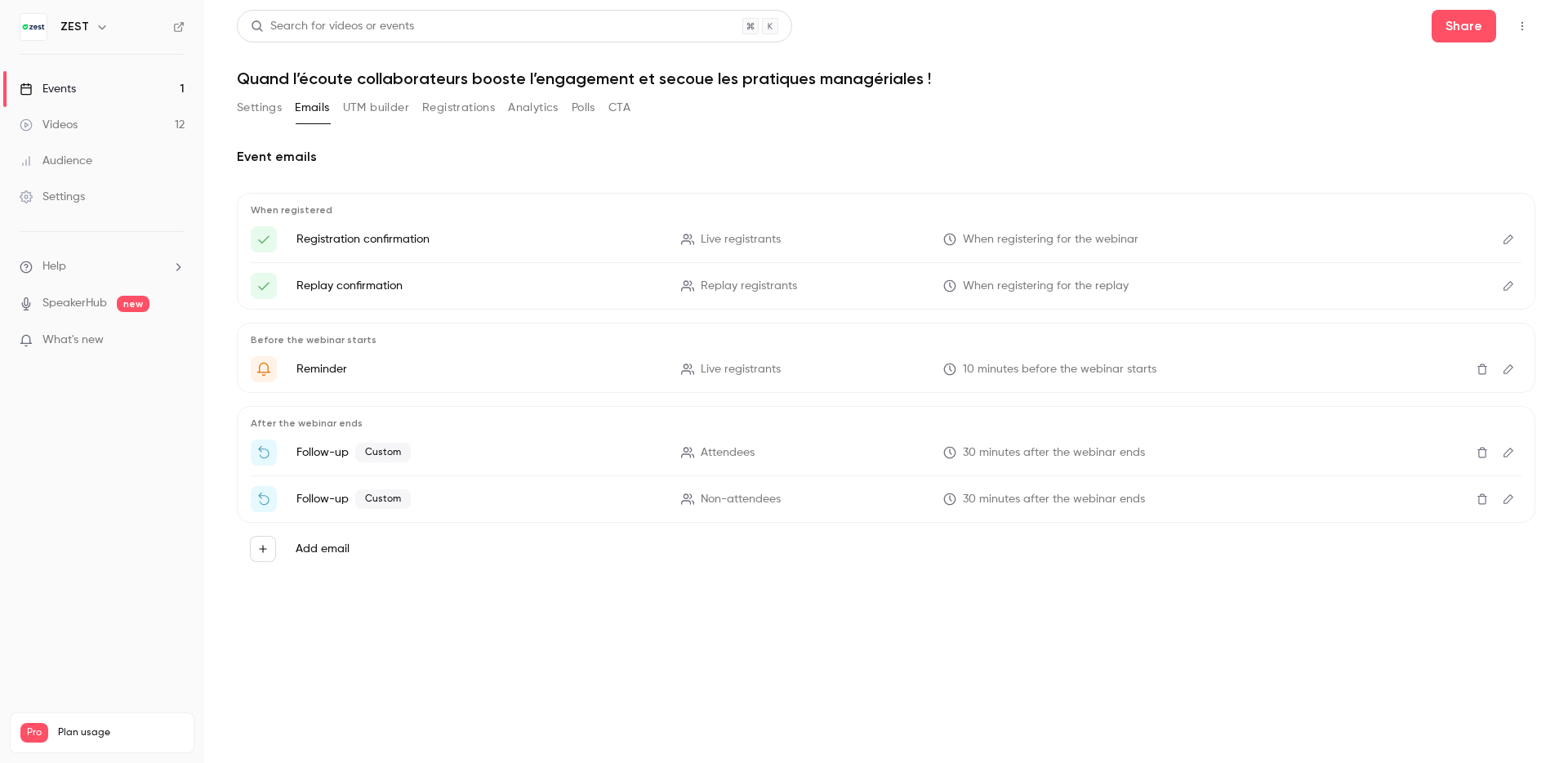
click at [245, 105] on button "Settings" at bounding box center [259, 108] width 45 height 26
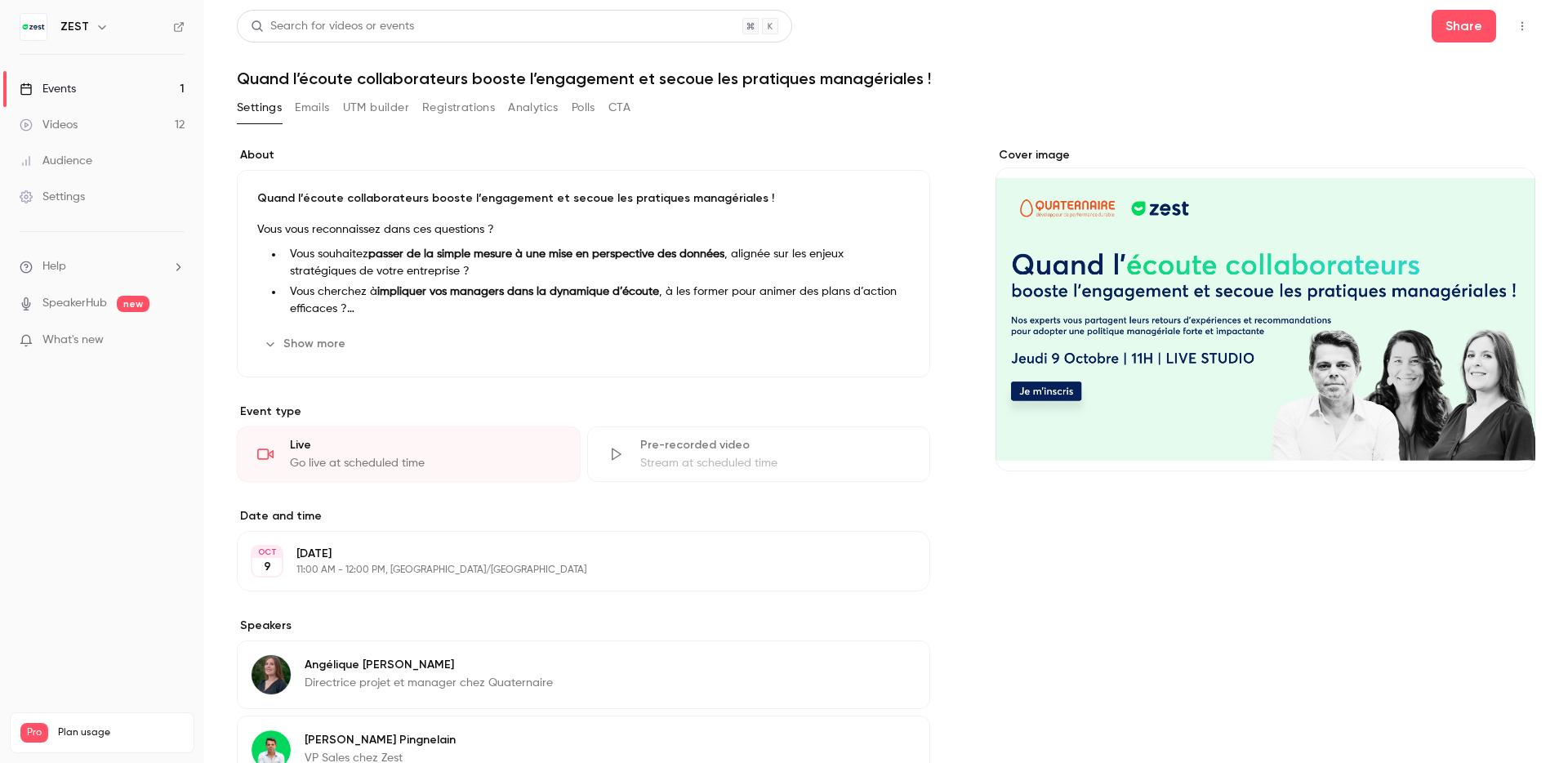
click at [458, 107] on button "Registrations" at bounding box center [458, 108] width 72 height 26
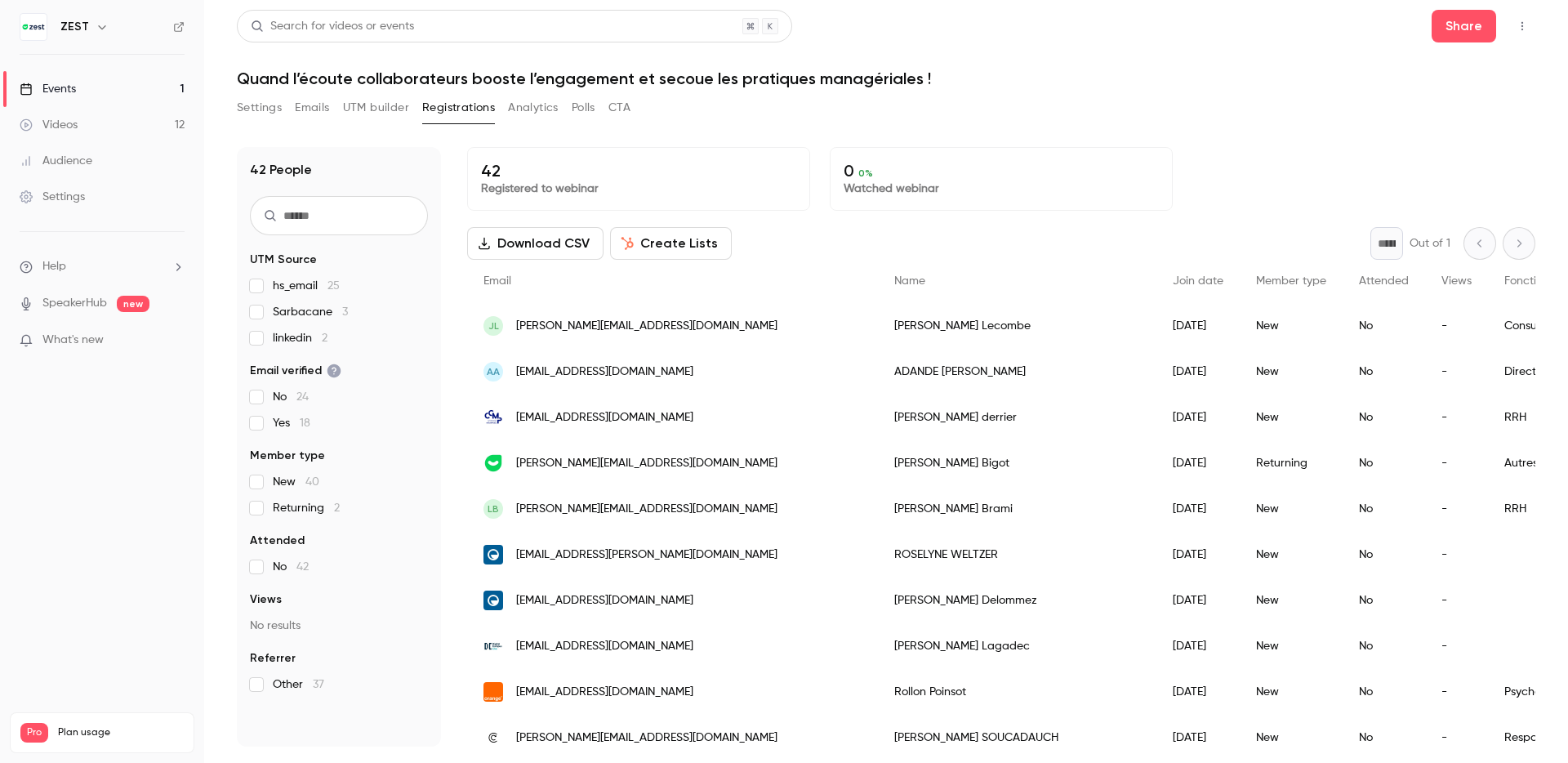
click at [525, 105] on button "Analytics" at bounding box center [533, 108] width 51 height 26
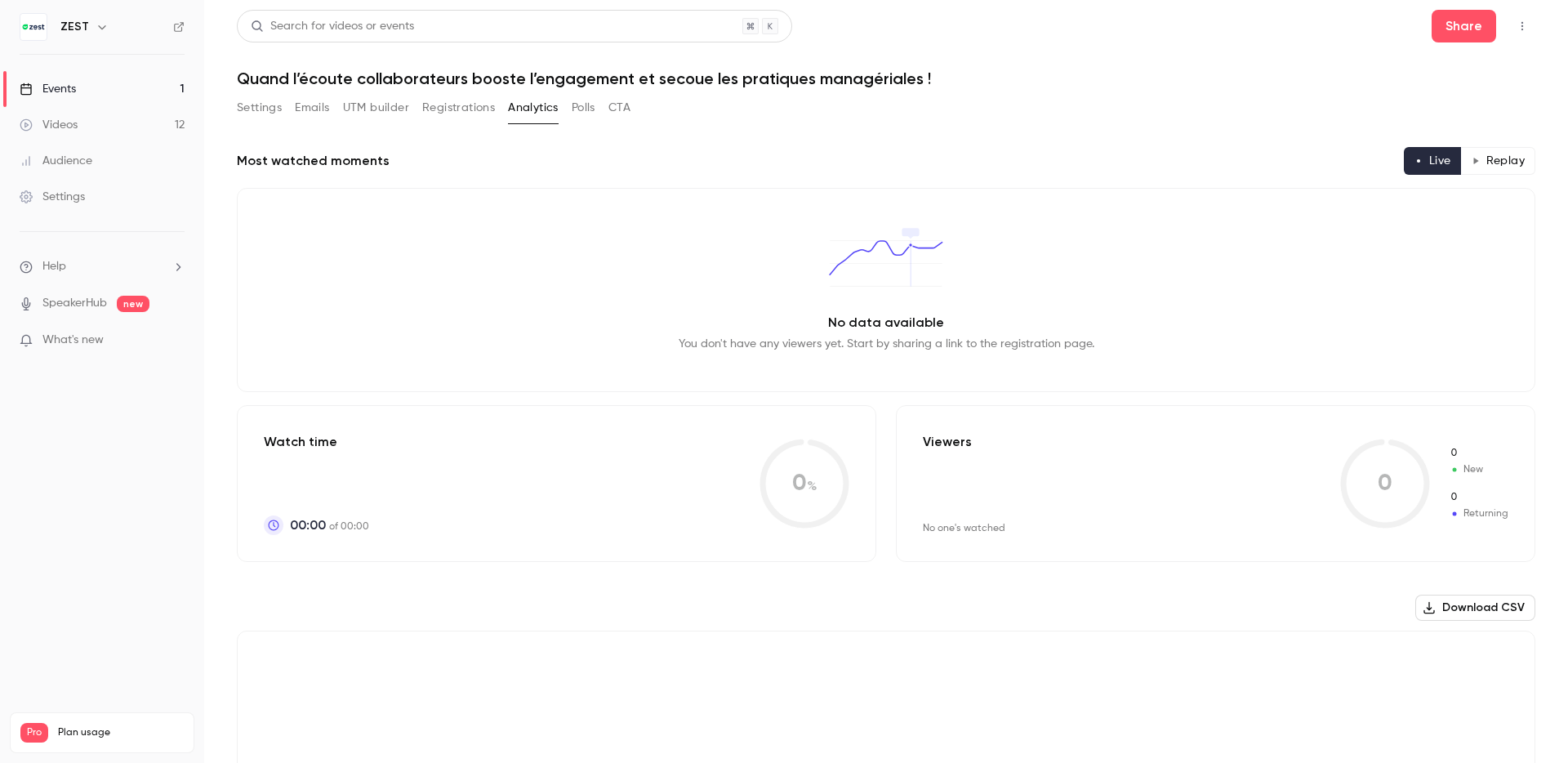
click at [584, 108] on button "Polls" at bounding box center [584, 108] width 24 height 26
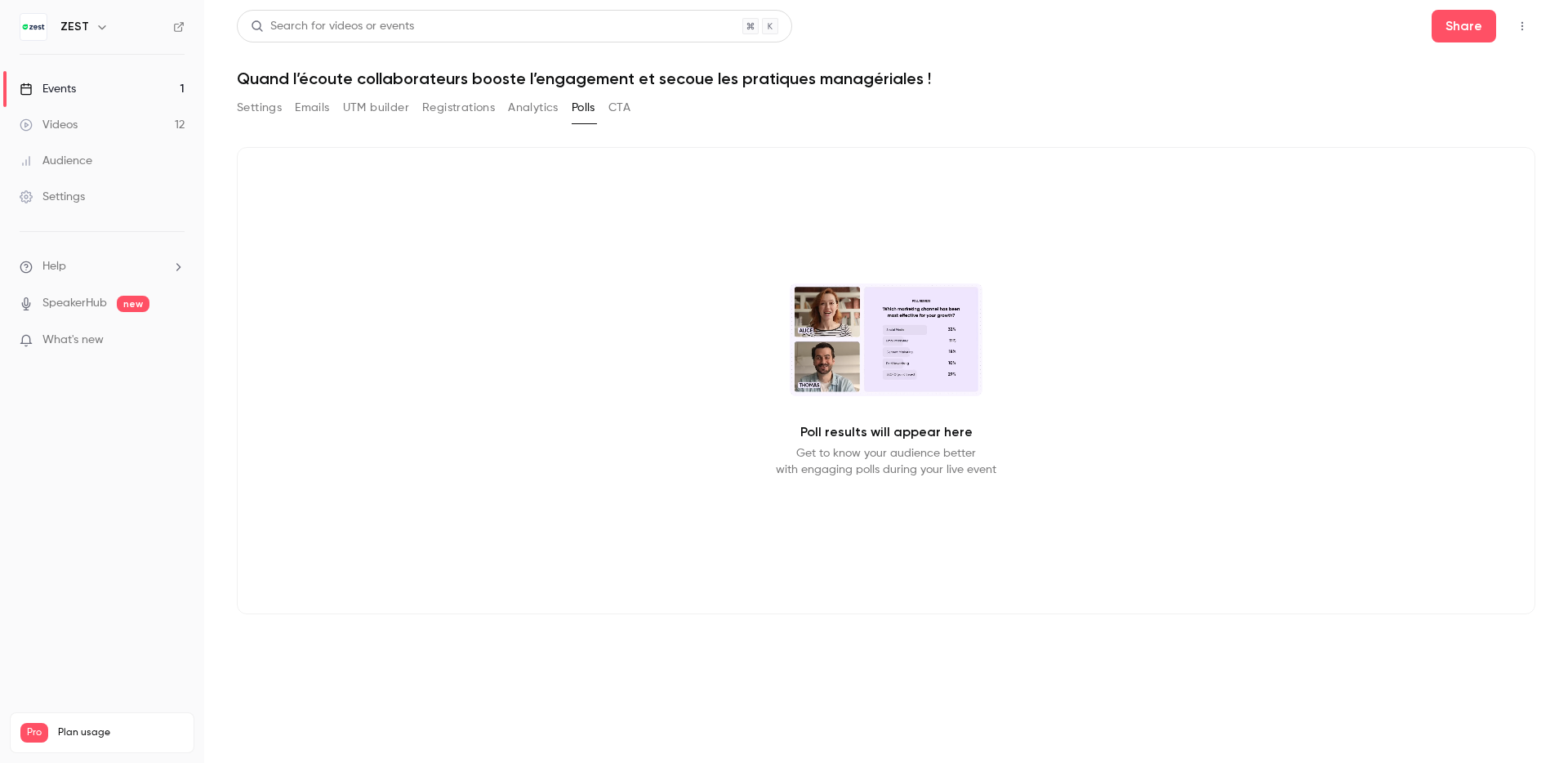
click at [449, 109] on button "Registrations" at bounding box center [458, 108] width 72 height 26
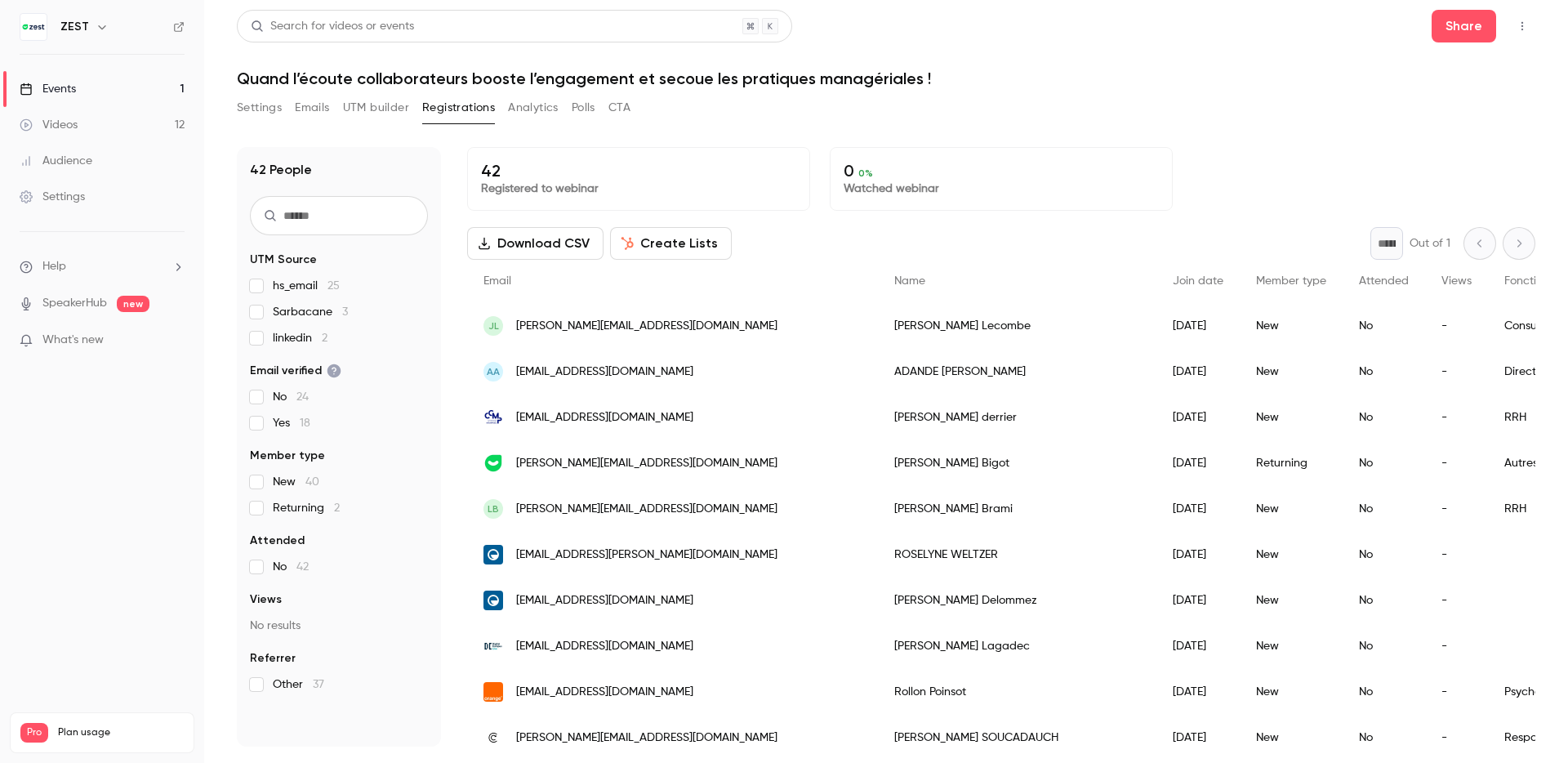
click at [89, 189] on link "Settings" at bounding box center [101, 197] width 204 height 36
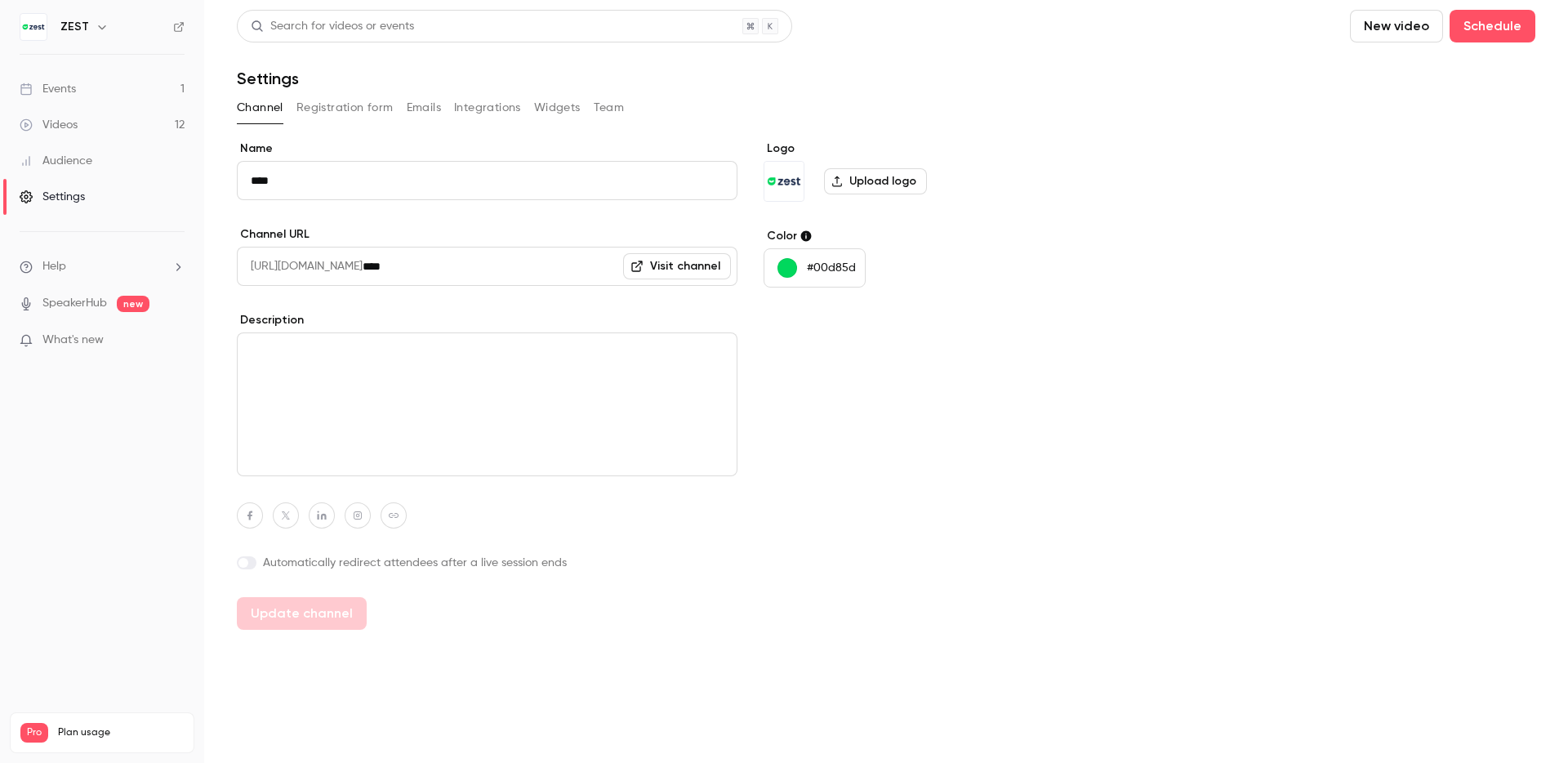
click at [471, 108] on button "Integrations" at bounding box center [488, 108] width 67 height 26
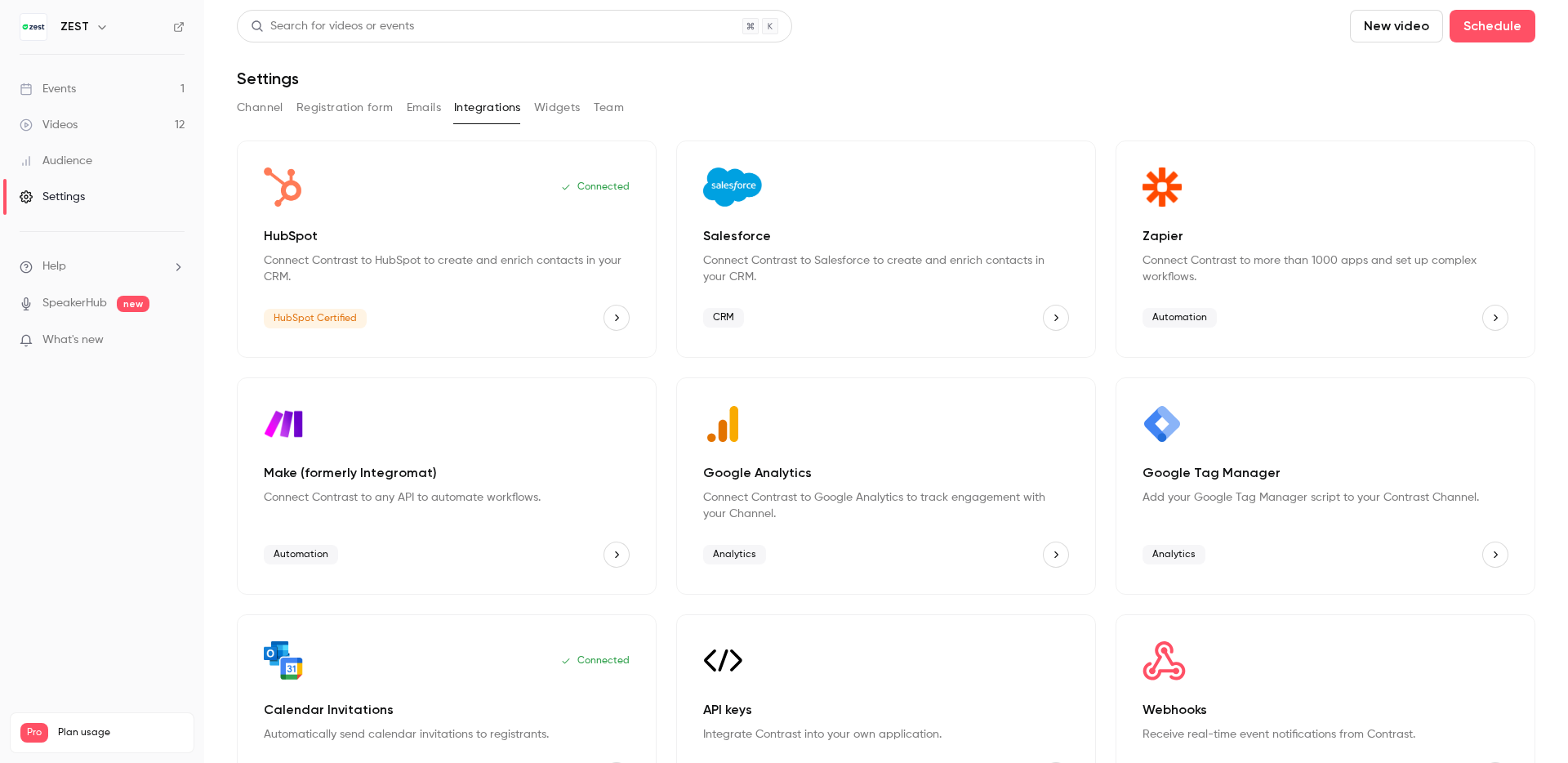
click at [619, 323] on icon "HubSpot" at bounding box center [616, 317] width 11 height 11
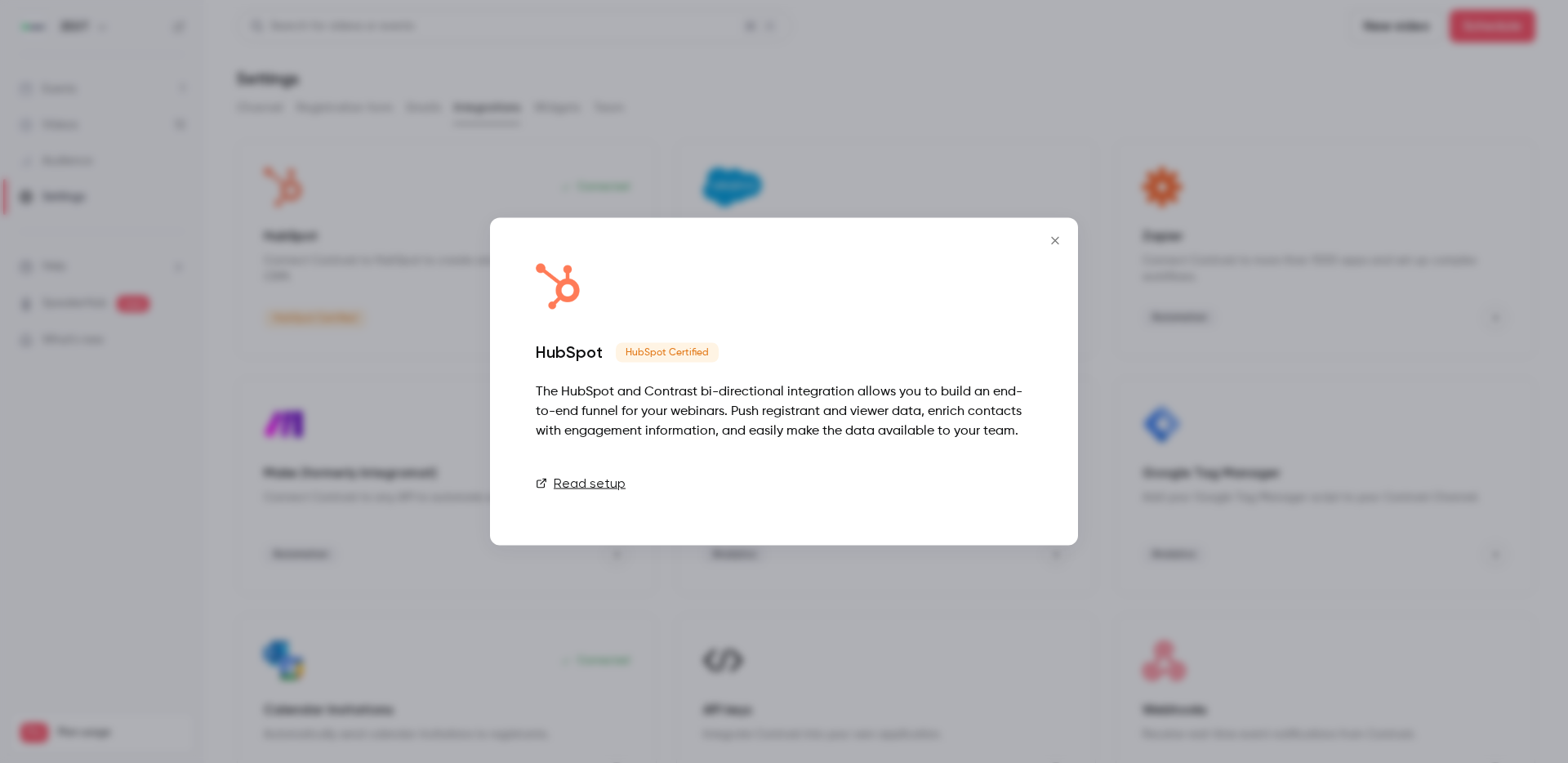
click at [989, 487] on button "Disconnect" at bounding box center [983, 483] width 98 height 33
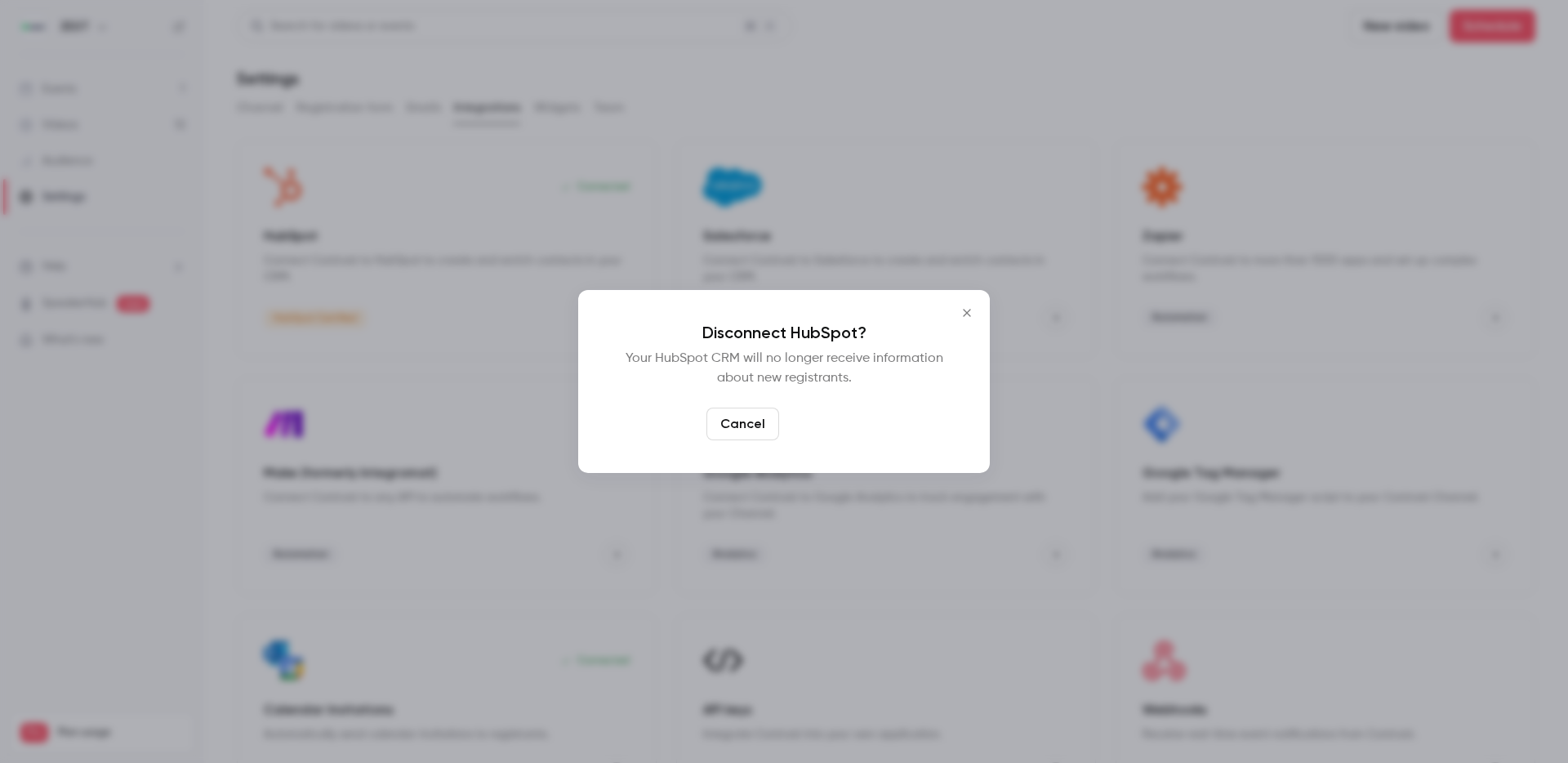
click at [820, 423] on button "Confirm" at bounding box center [823, 424] width 77 height 33
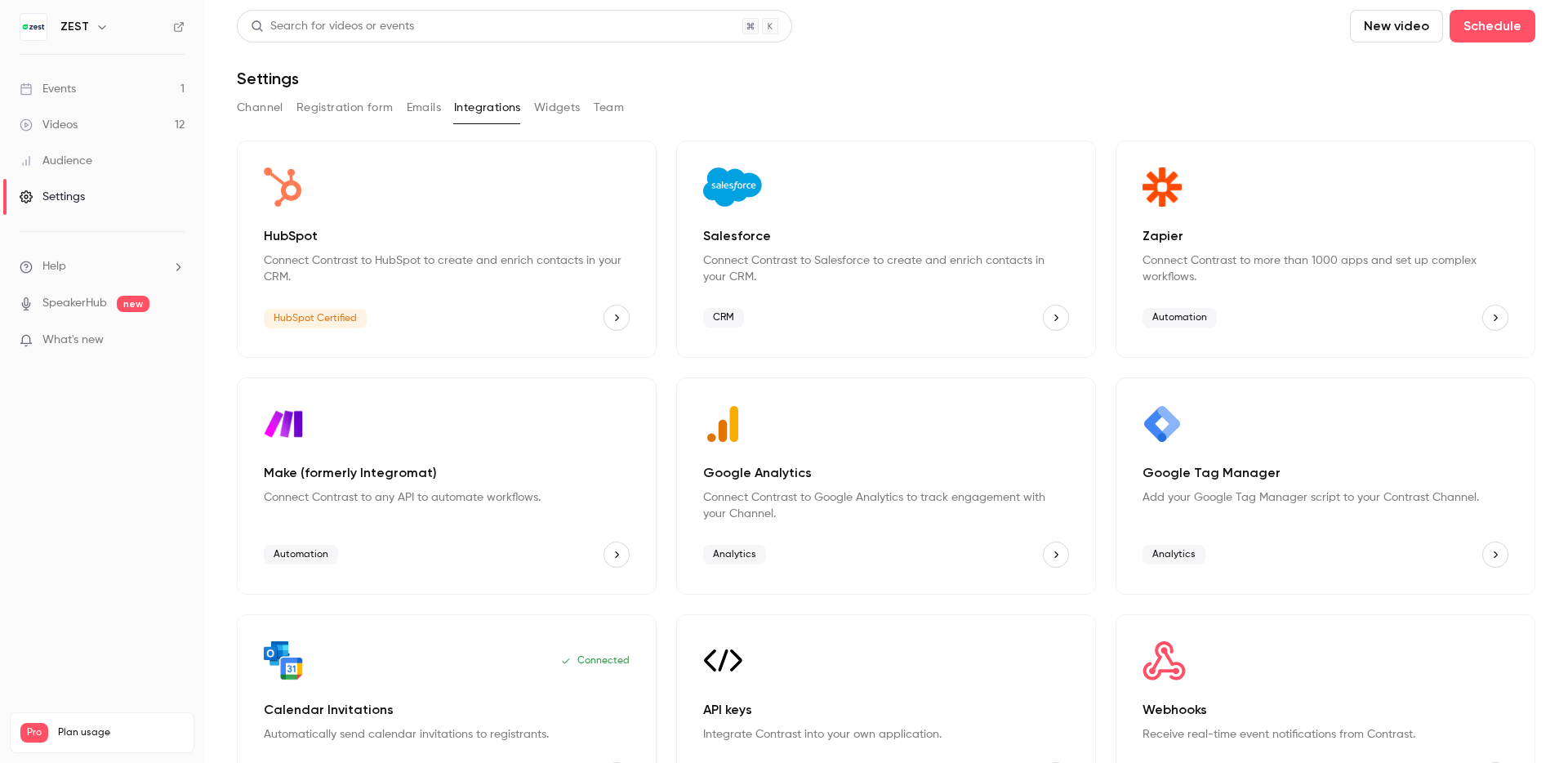
click at [611, 323] on button "HubSpot" at bounding box center [617, 317] width 26 height 26
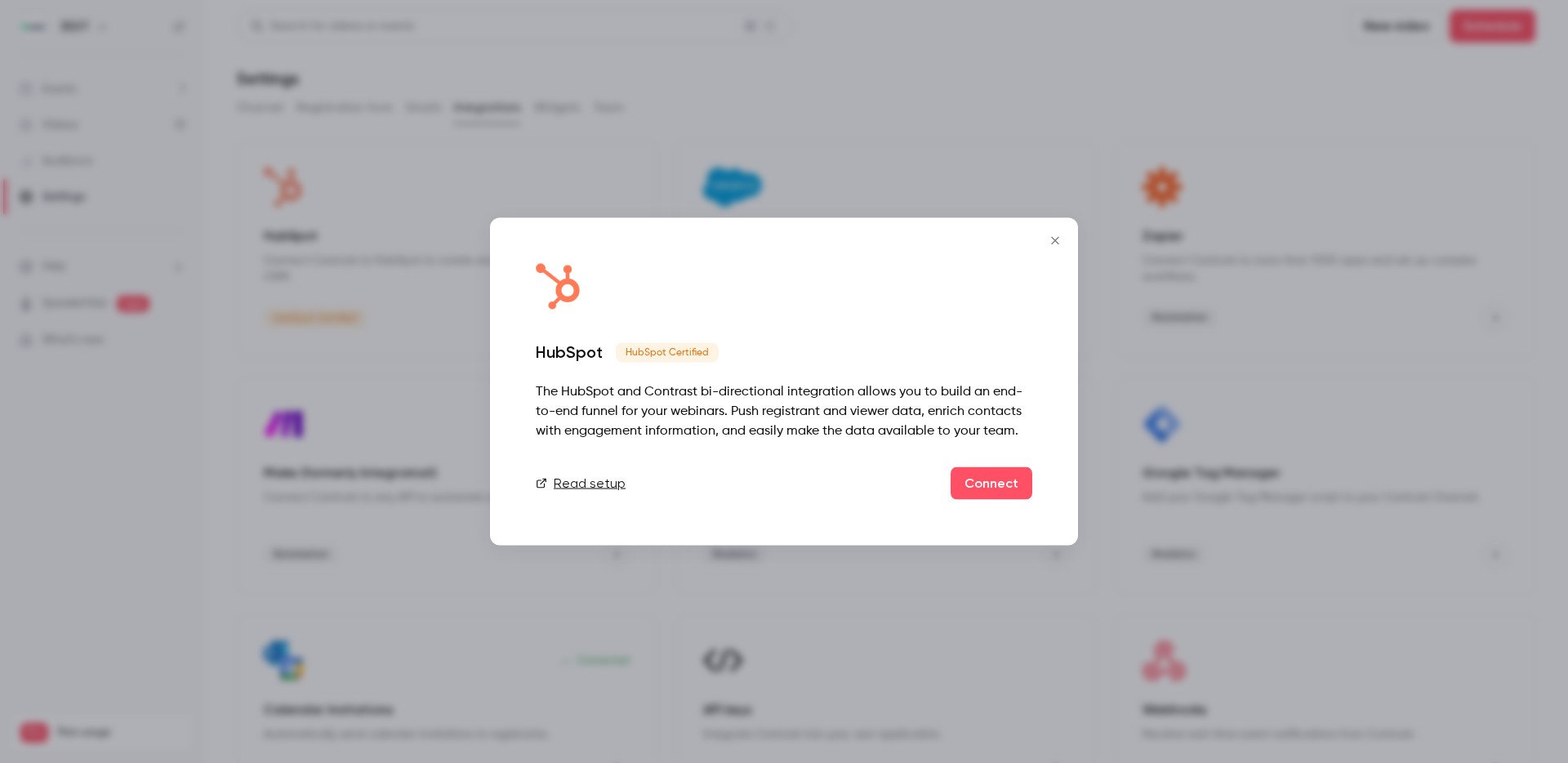
click at [1055, 246] on icon "Close" at bounding box center [1055, 240] width 20 height 13
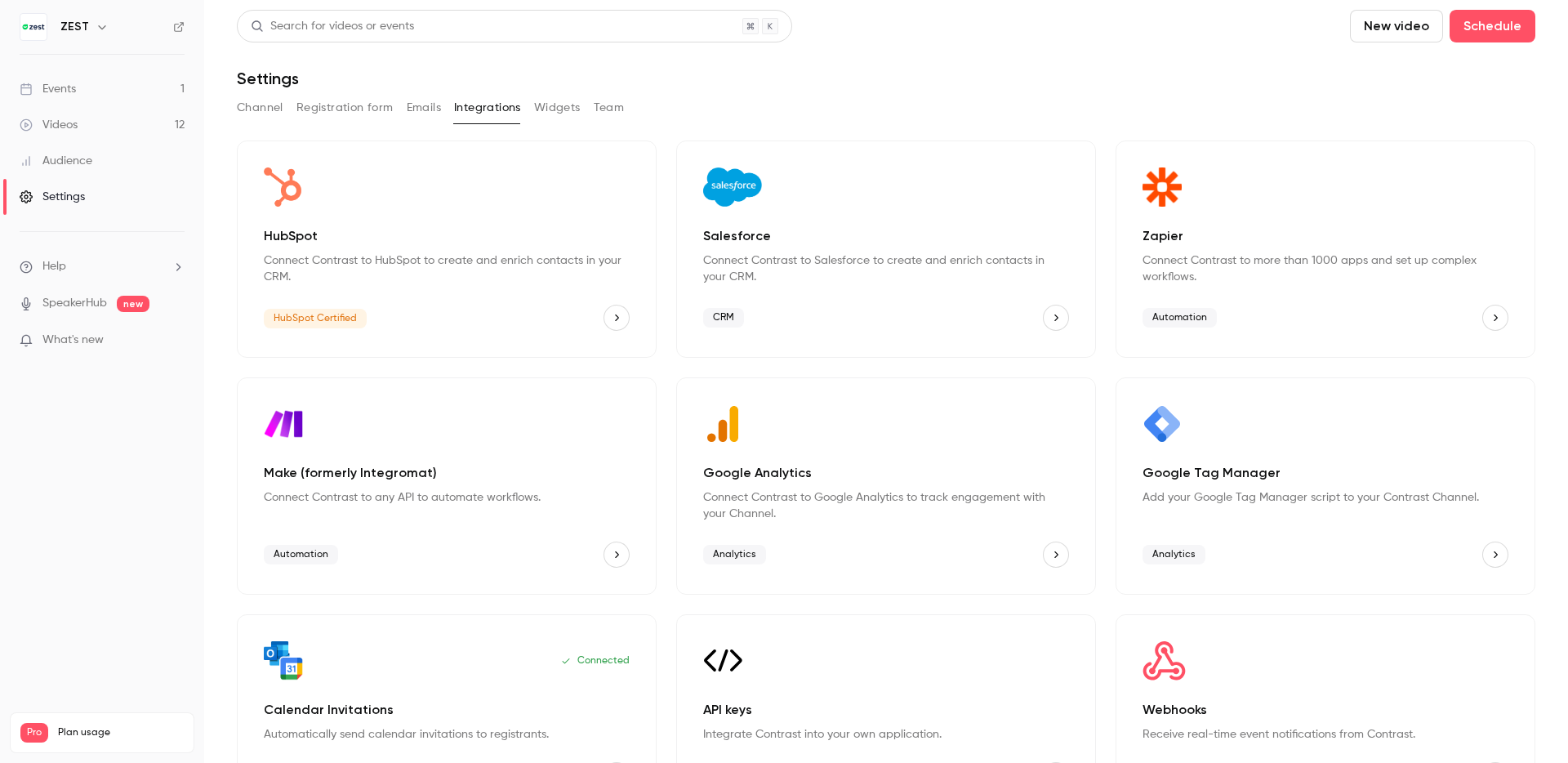
click at [620, 317] on icon "HubSpot" at bounding box center [616, 317] width 11 height 11
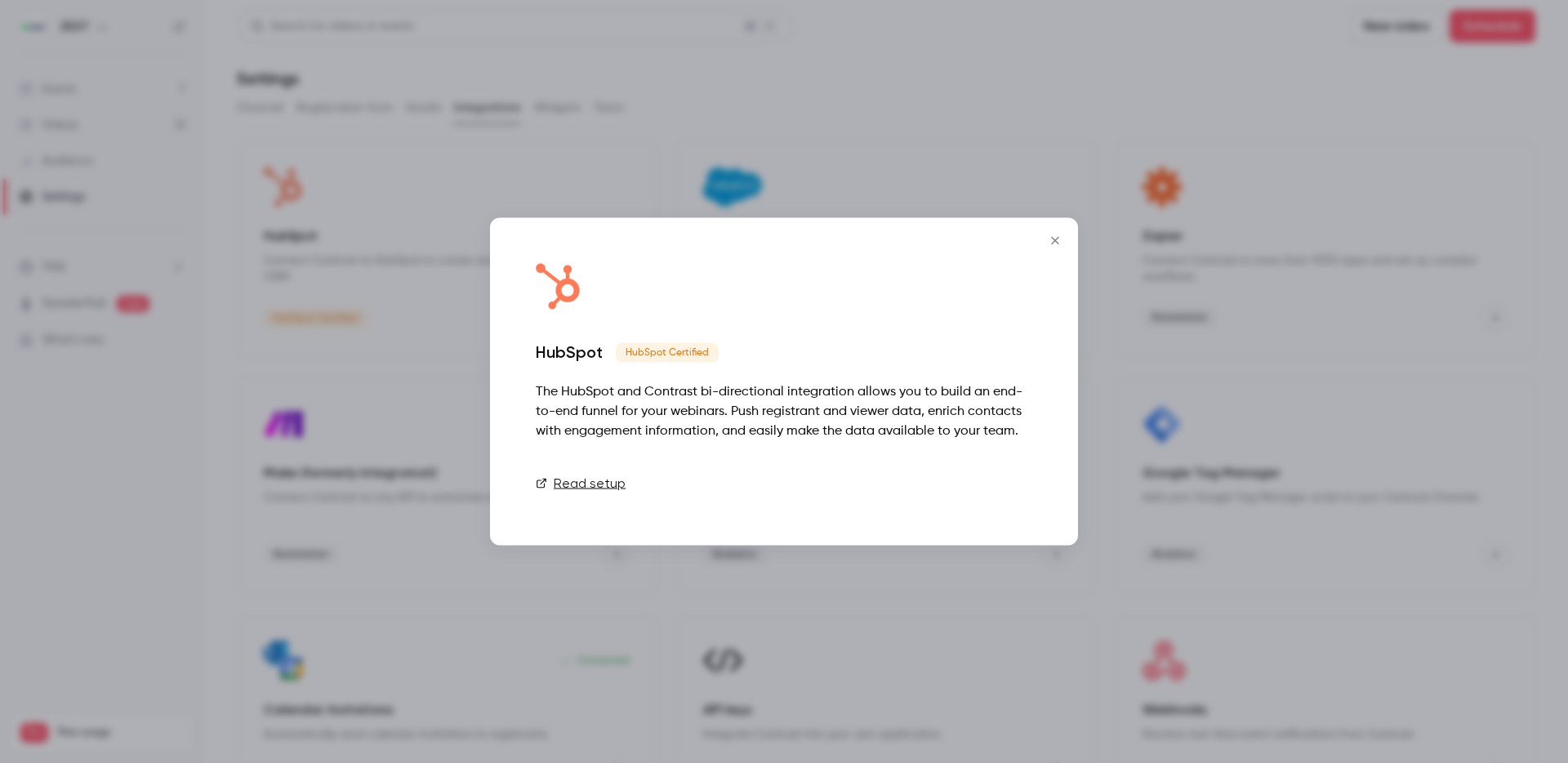
click at [995, 475] on link "Connect" at bounding box center [991, 483] width 82 height 33
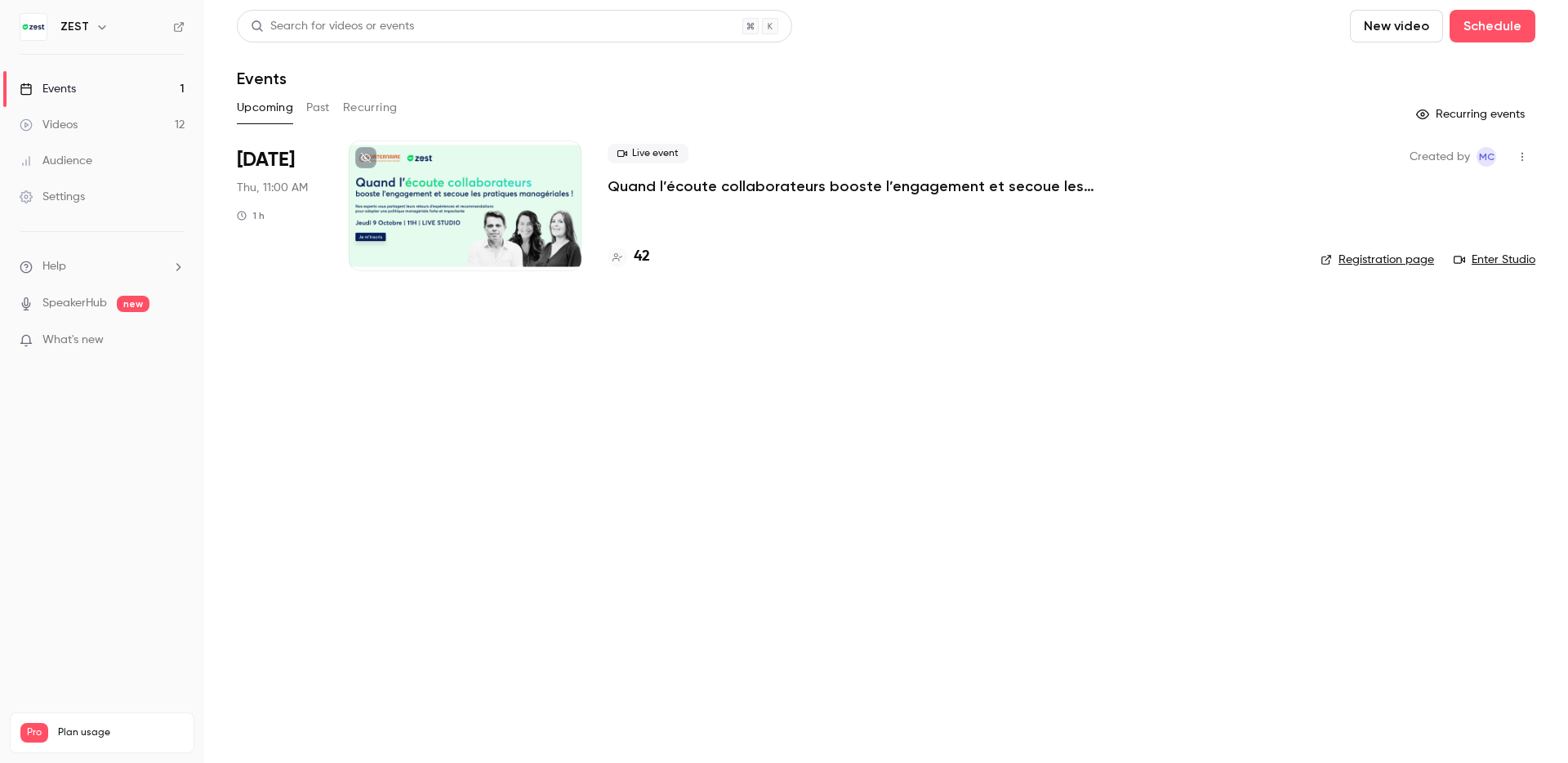
click at [80, 210] on link "Settings" at bounding box center [101, 197] width 204 height 36
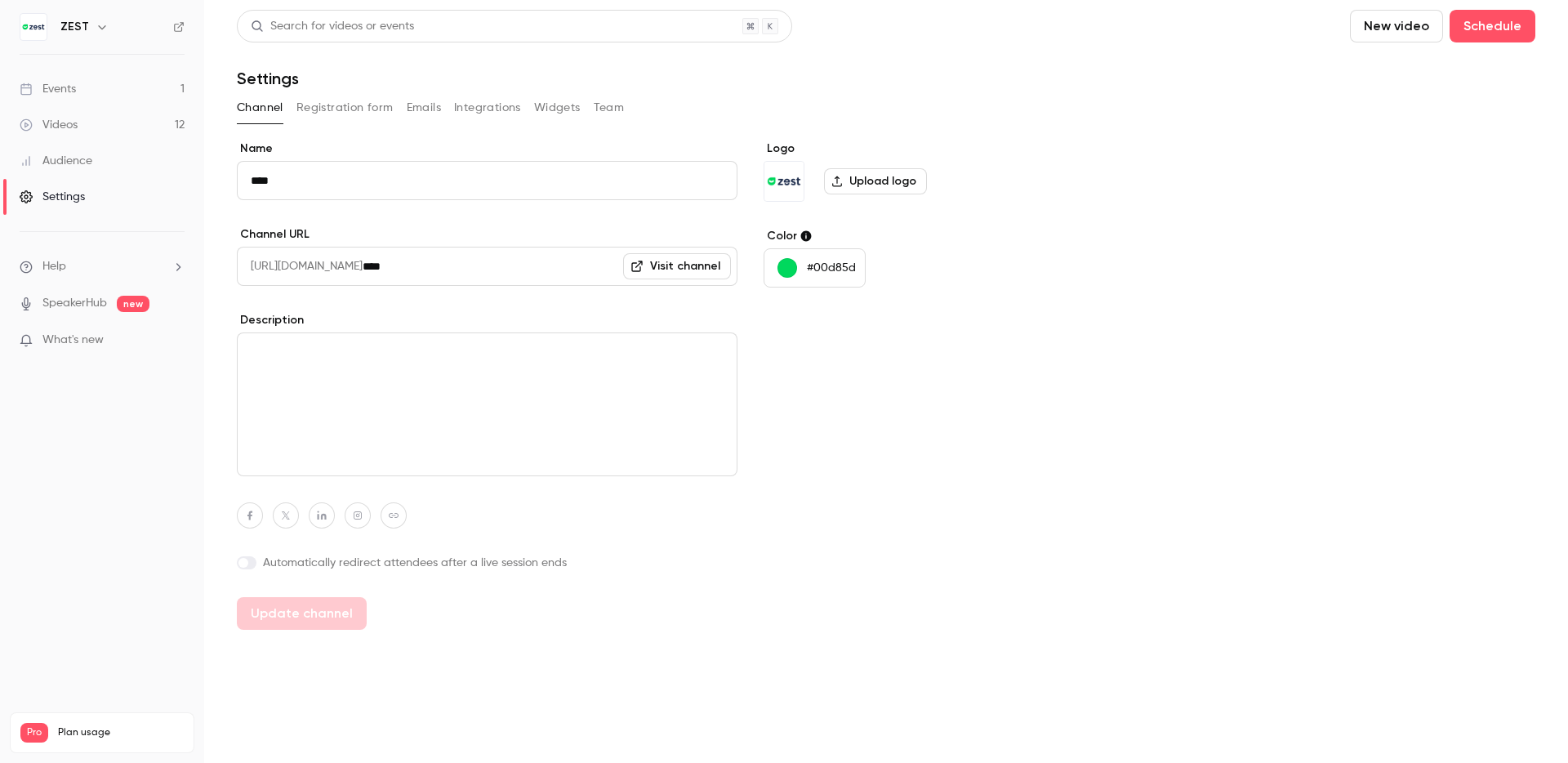
click at [495, 104] on button "Integrations" at bounding box center [488, 108] width 67 height 26
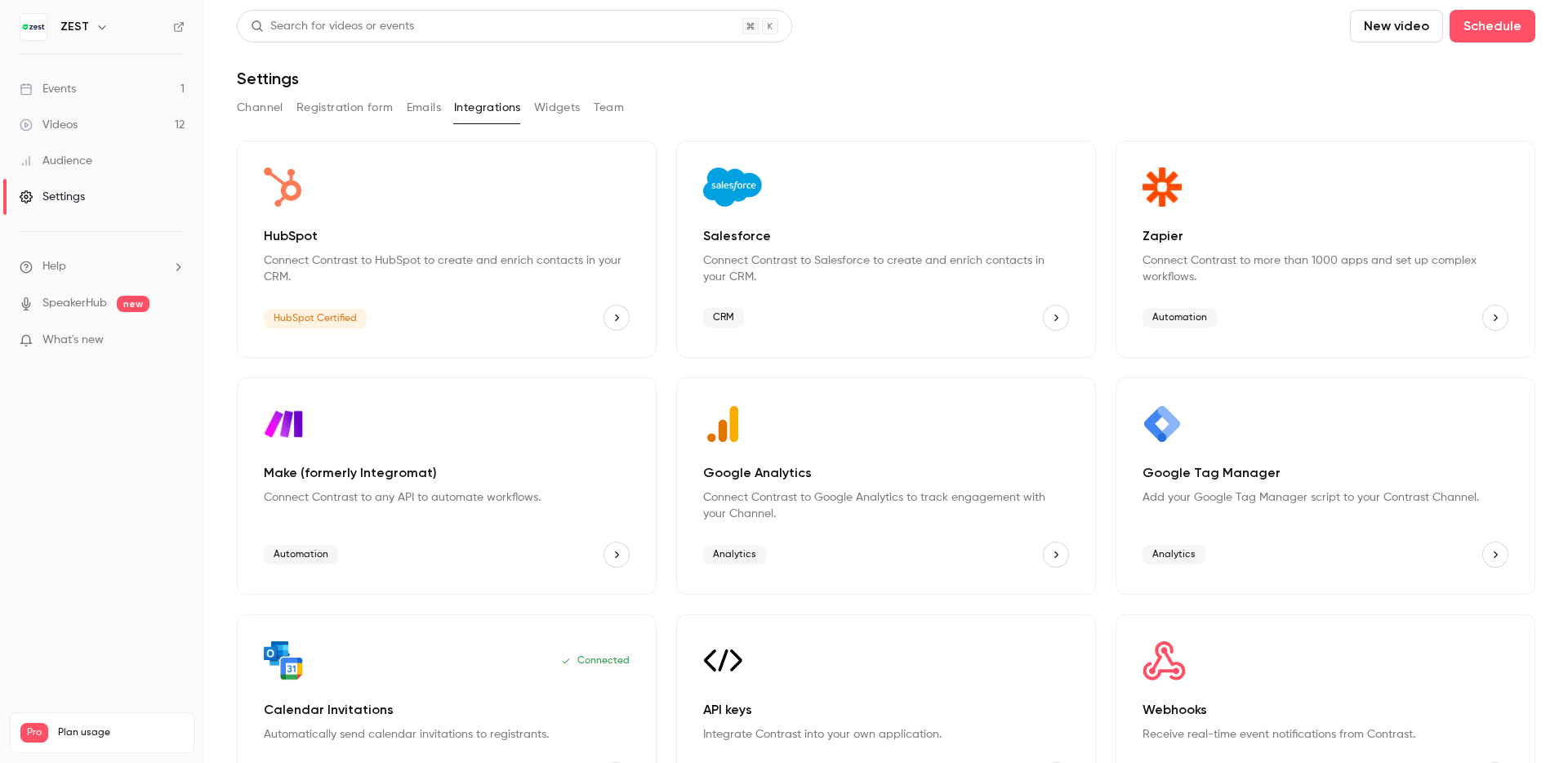
click at [423, 272] on p "Connect Contrast to HubSpot to create and enrich contacts in your CRM." at bounding box center [446, 268] width 366 height 33
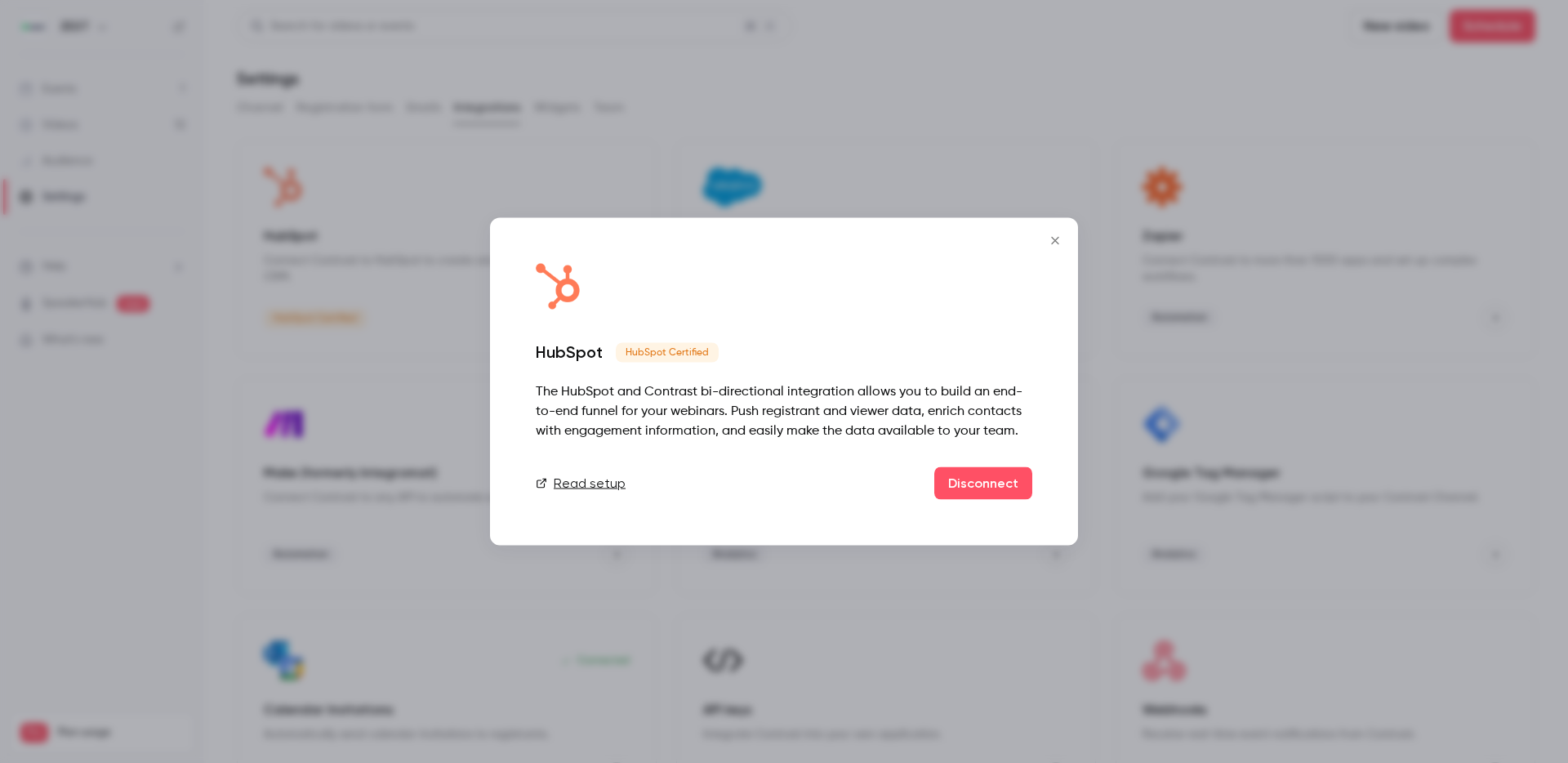
click at [600, 10] on div at bounding box center [784, 381] width 1568 height 763
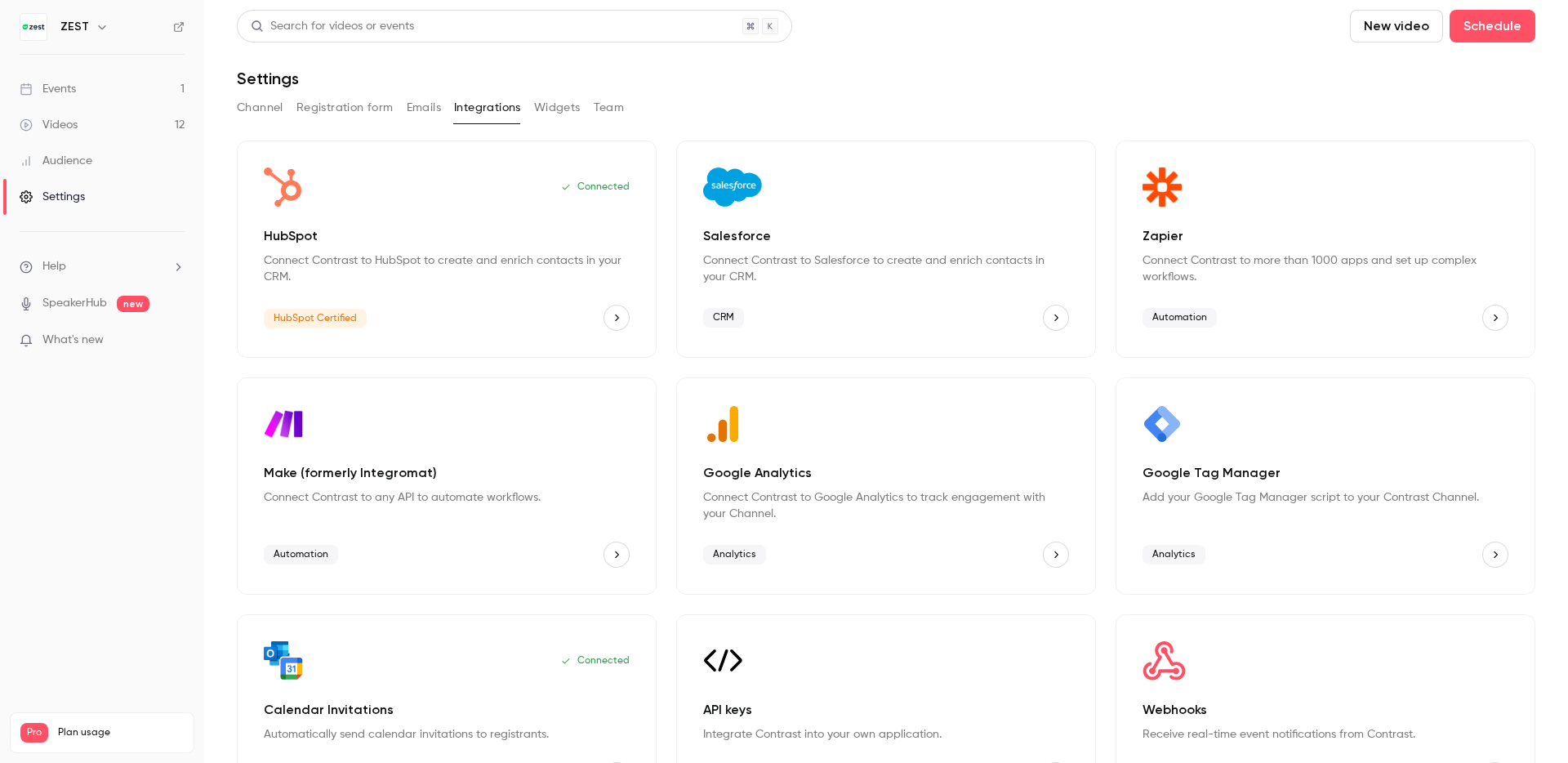
drag, startPoint x: 531, startPoint y: 196, endPoint x: 569, endPoint y: 196, distance: 38.0
click at [569, 196] on div "Connected" at bounding box center [446, 188] width 366 height 40
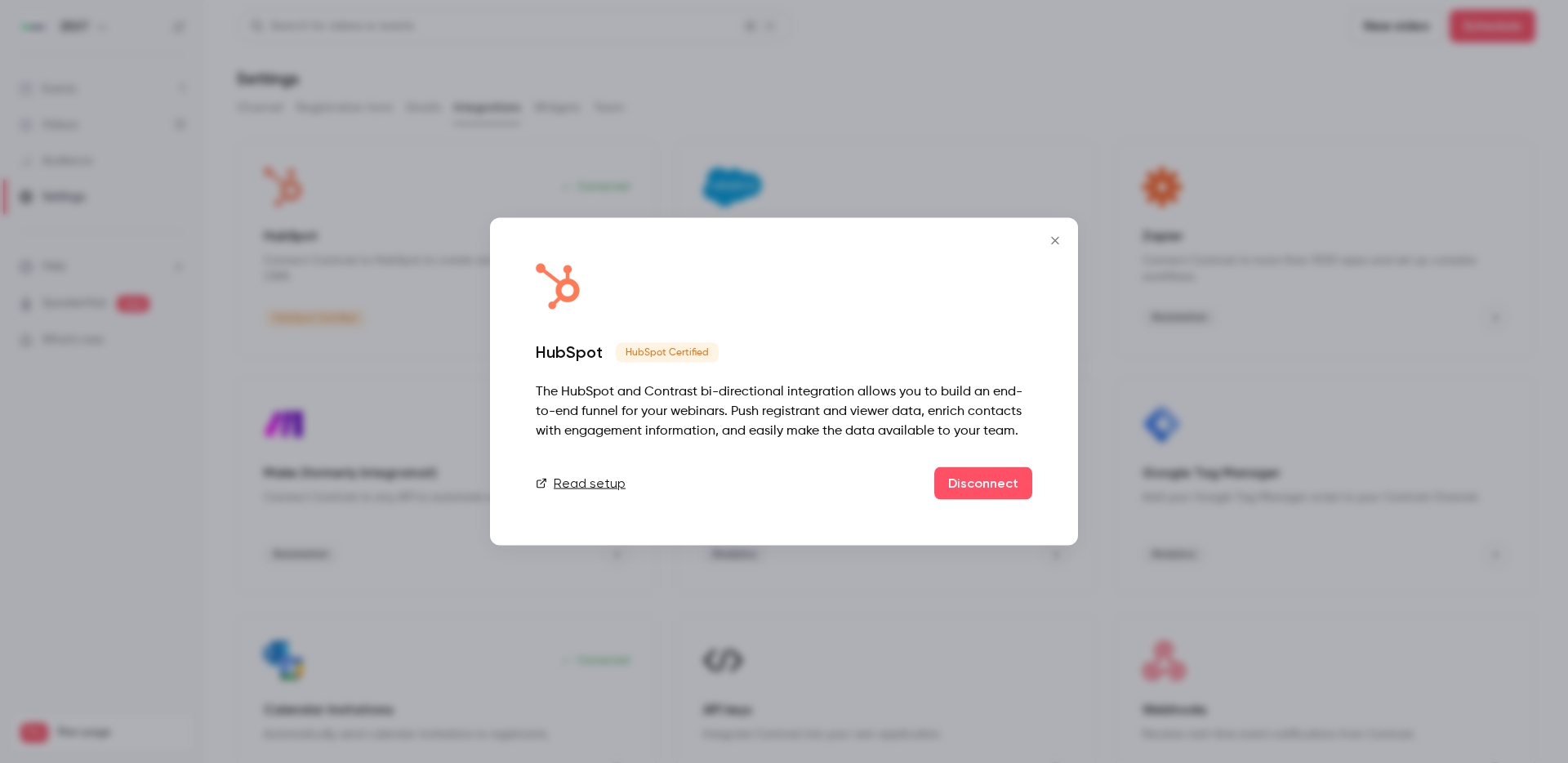
click at [799, 60] on div at bounding box center [784, 381] width 1568 height 763
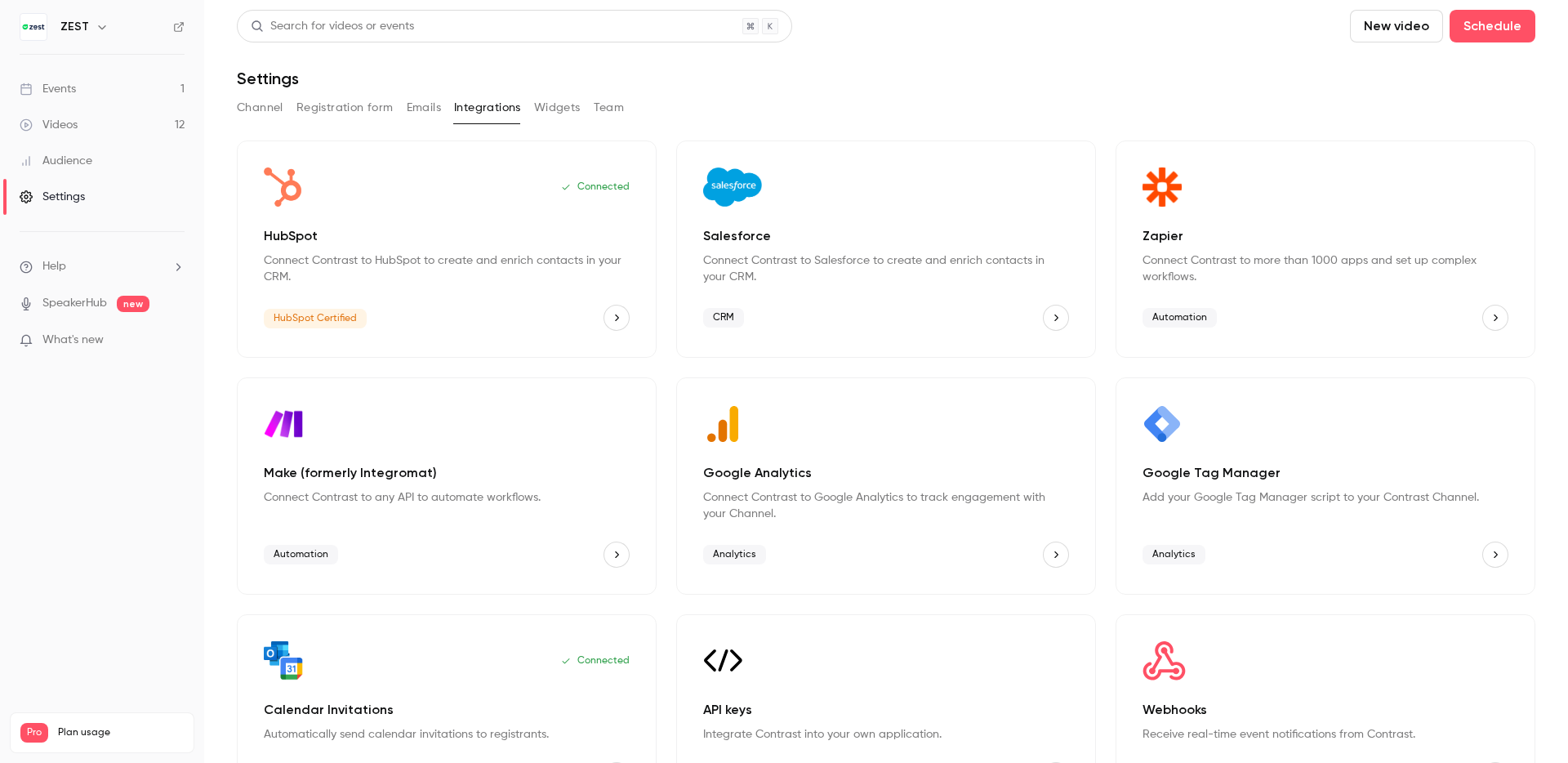
click at [77, 122] on link "Videos 12" at bounding box center [101, 125] width 204 height 36
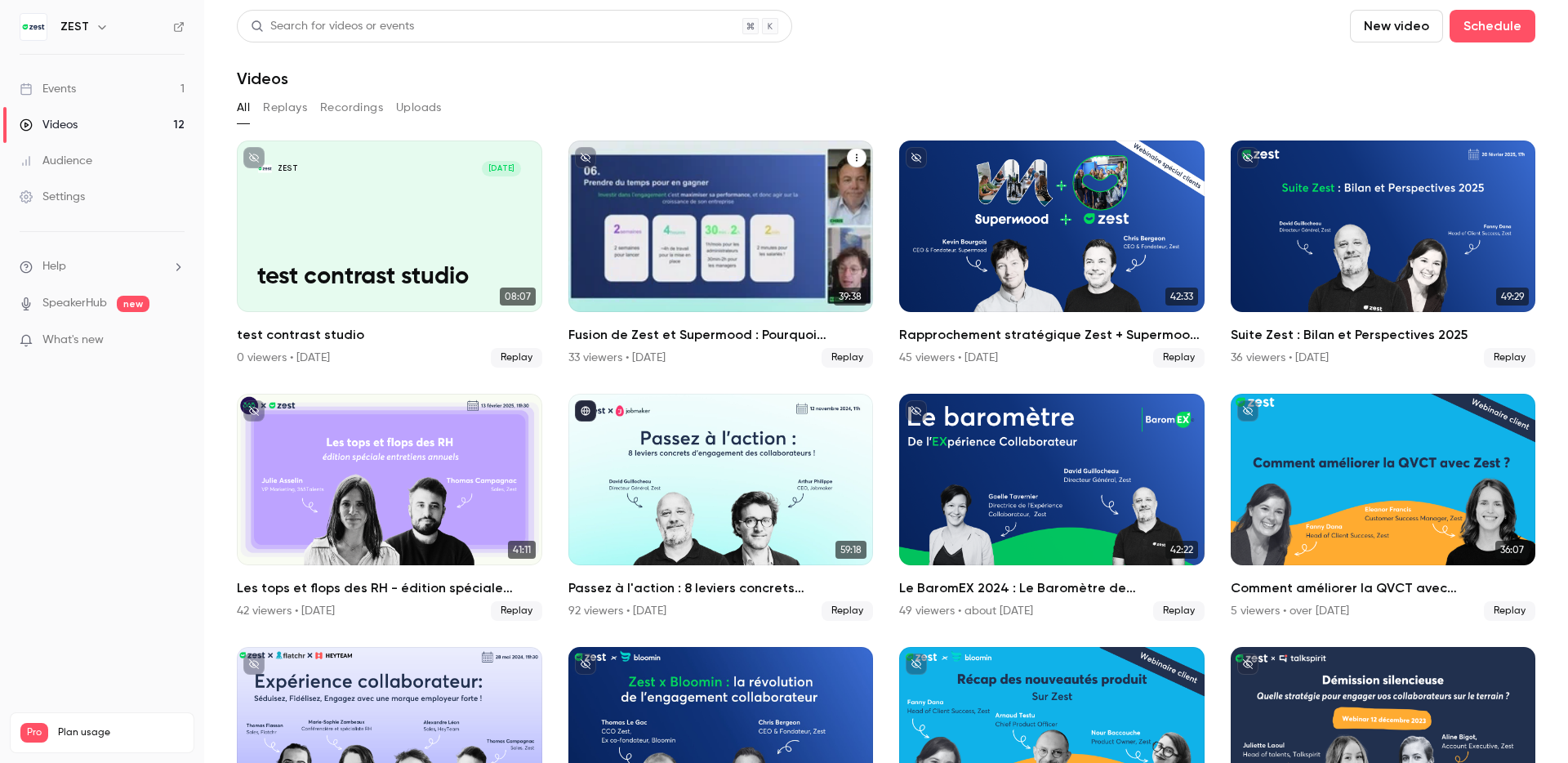
click at [783, 195] on div "Fusion de Zest et Supermood : Pourquoi l'engagement des collaborateurs devient …" at bounding box center [721, 225] width 305 height 171
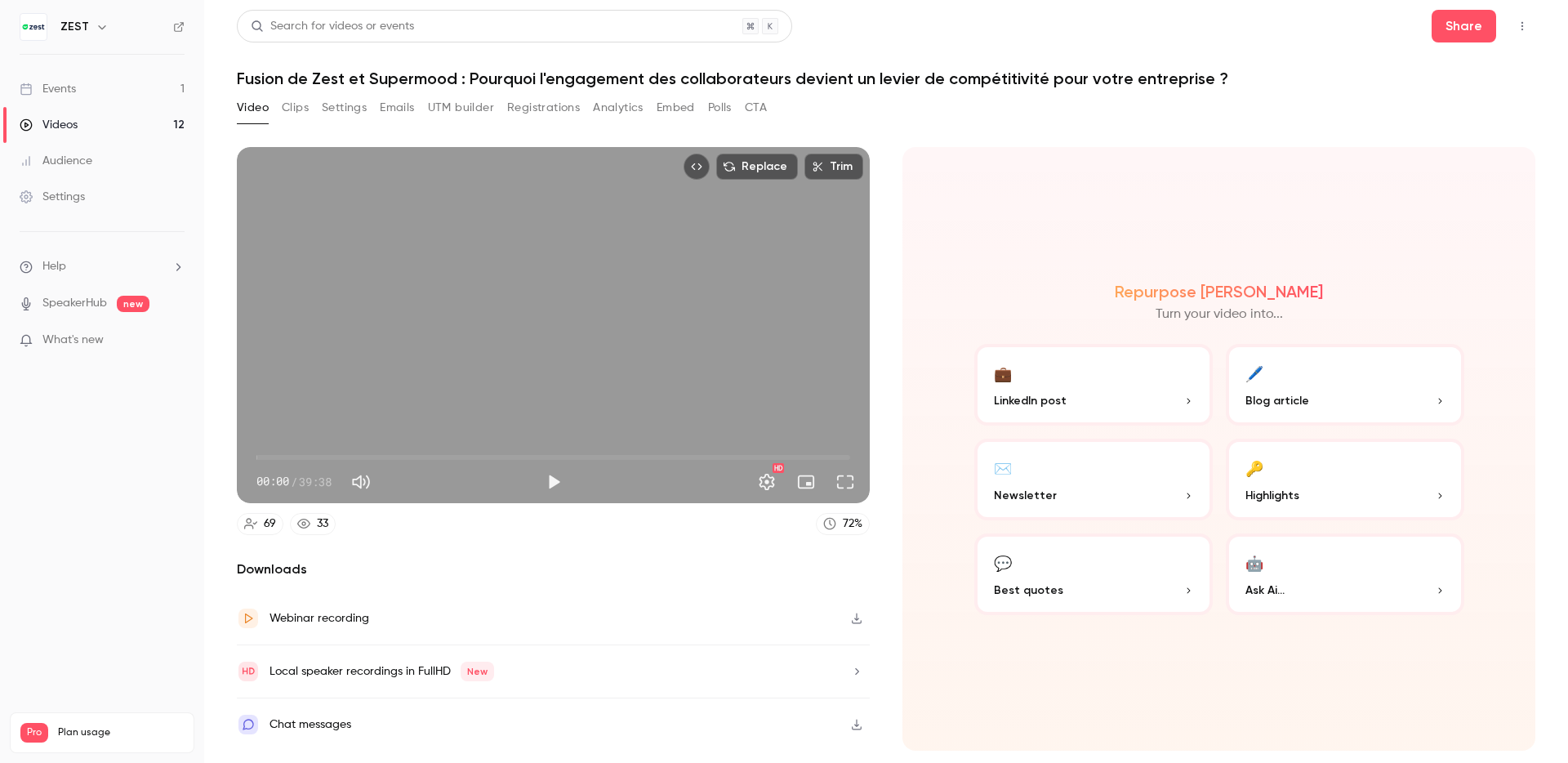
click at [409, 74] on h1 "Fusion de Zest et Supermood : Pourquoi l'engagement des collaborateurs devient …" at bounding box center [886, 78] width 1299 height 20
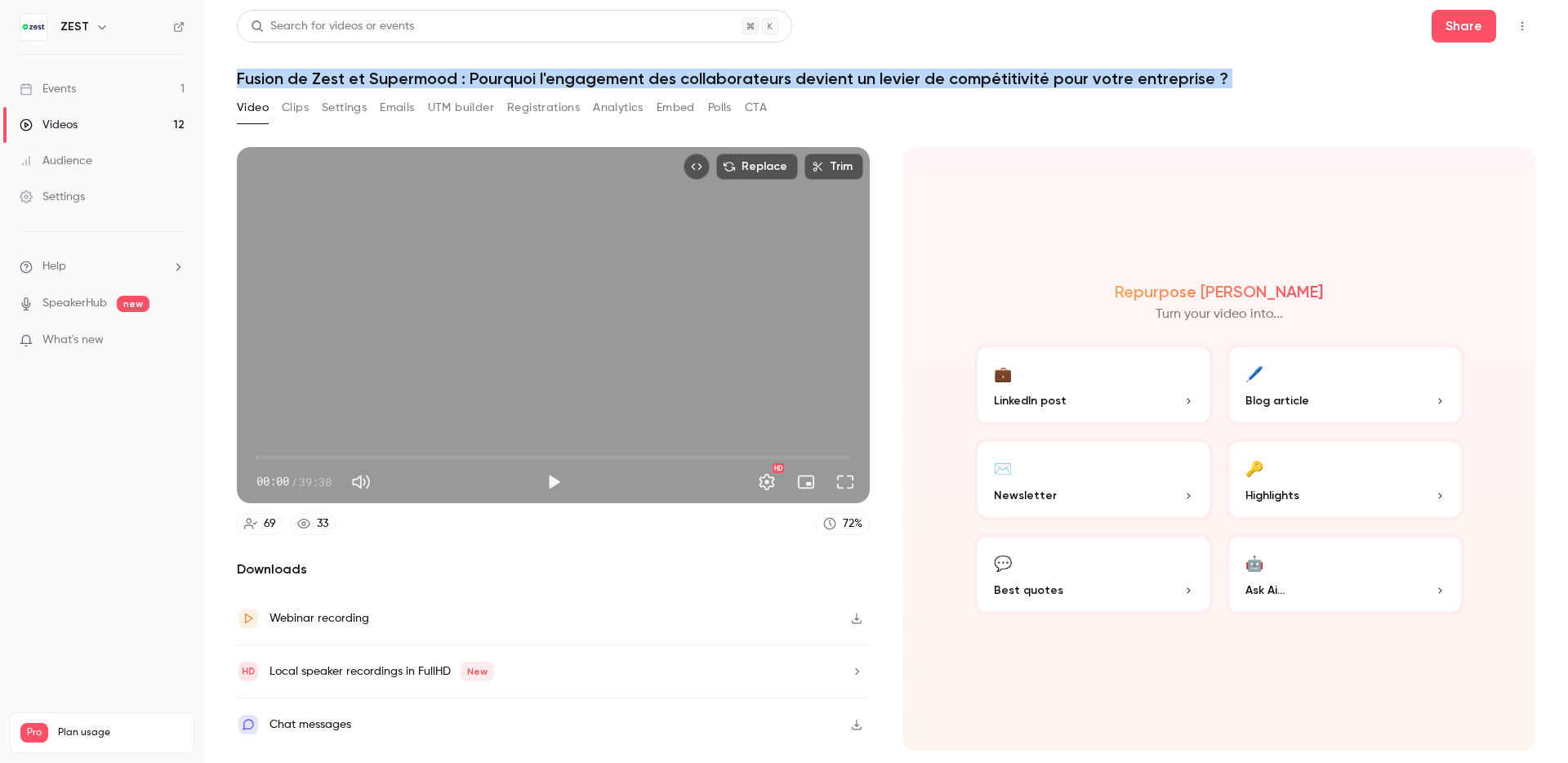
copy div "Fusion de Zest et Supermood : Pourquoi l'engagement des collaborateurs devient …"
click at [87, 83] on link "Events 1" at bounding box center [101, 89] width 204 height 36
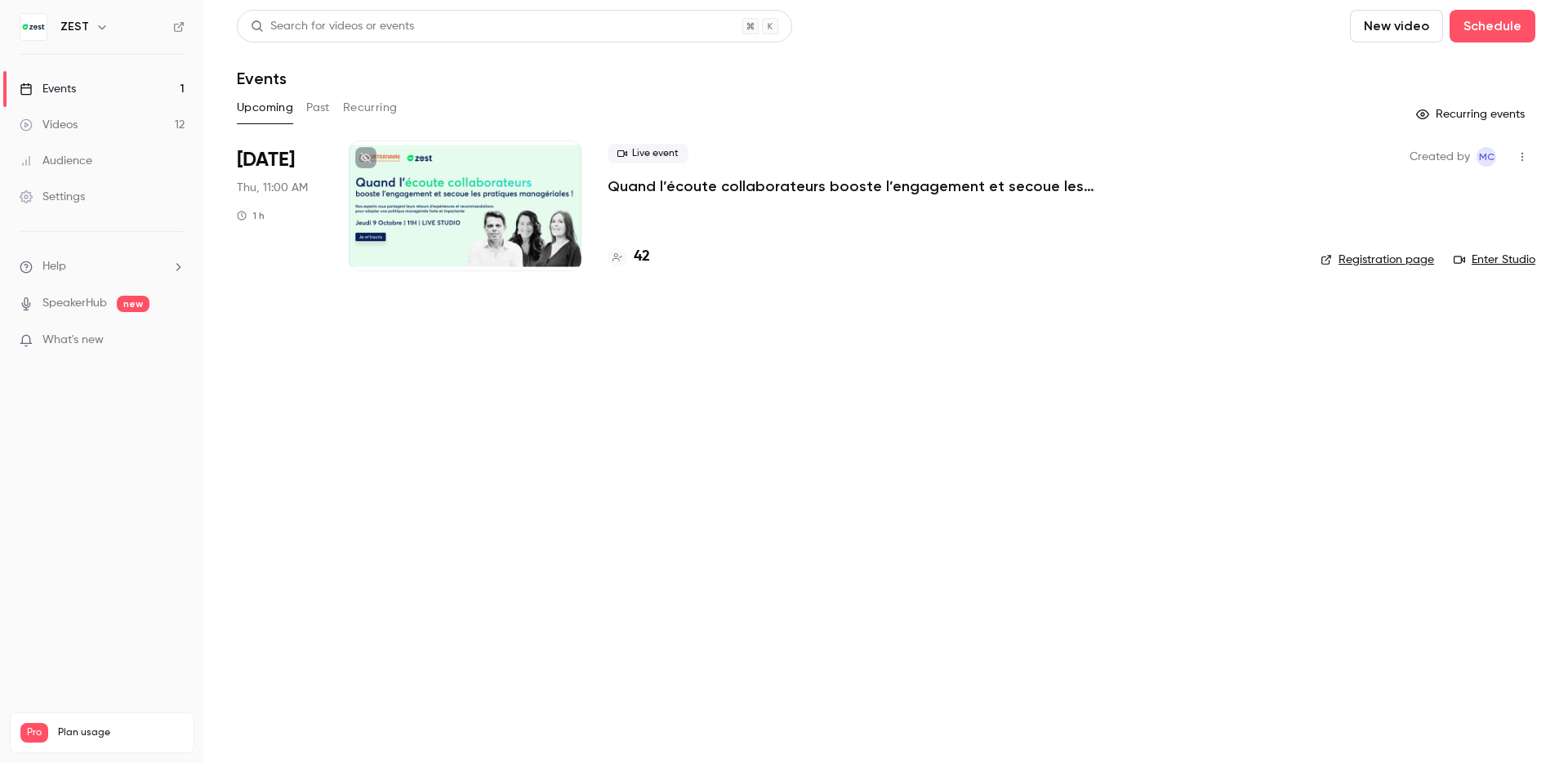
click at [750, 183] on p "Quand l’écoute collaborateurs booste l’engagement et secoue les pratiques manag…" at bounding box center [852, 186] width 490 height 20
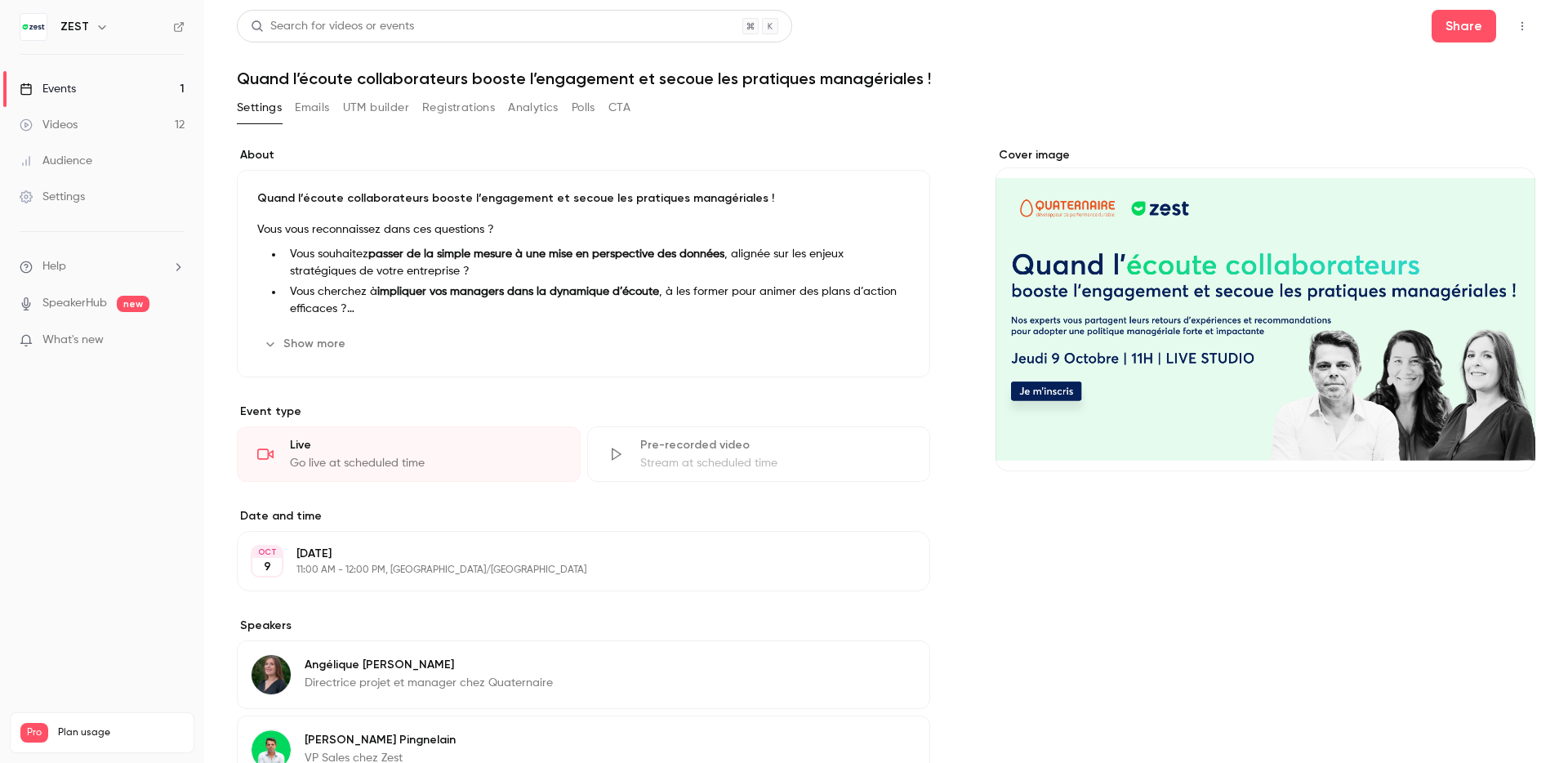
click at [276, 342] on icon "button" at bounding box center [270, 343] width 13 height 13
